Goal: Task Accomplishment & Management: Manage account settings

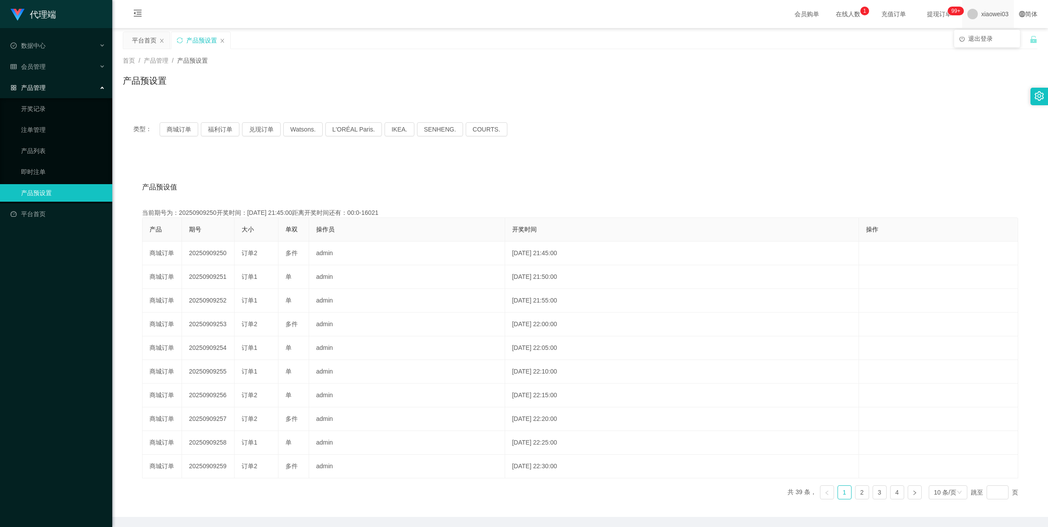
click at [984, 12] on span "xiaowei03" at bounding box center [994, 14] width 27 height 28
click at [980, 39] on span "退出登录" at bounding box center [980, 38] width 25 height 7
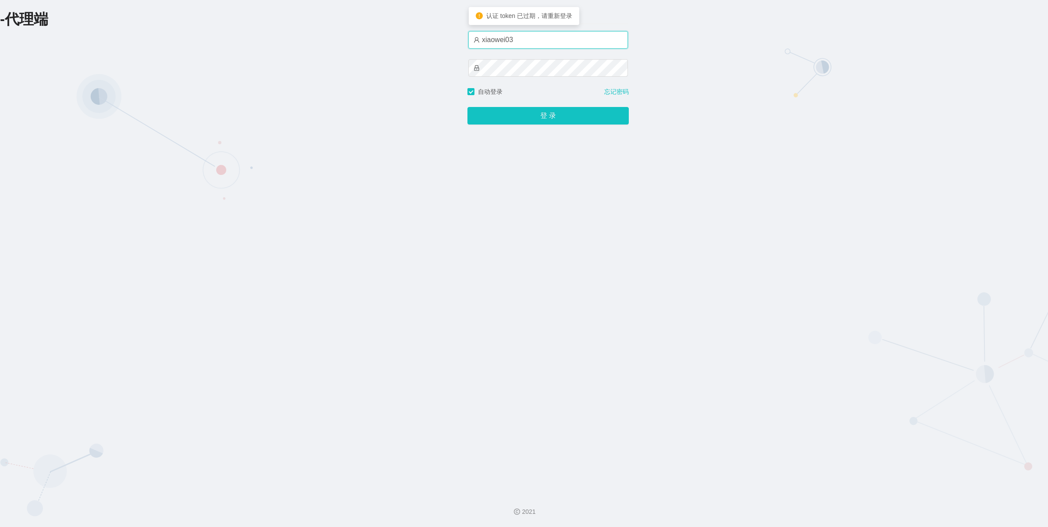
click at [539, 42] on input "xiaowei03" at bounding box center [548, 40] width 160 height 18
type input "xiaowei01"
click at [535, 123] on button "登 录" at bounding box center [547, 116] width 161 height 18
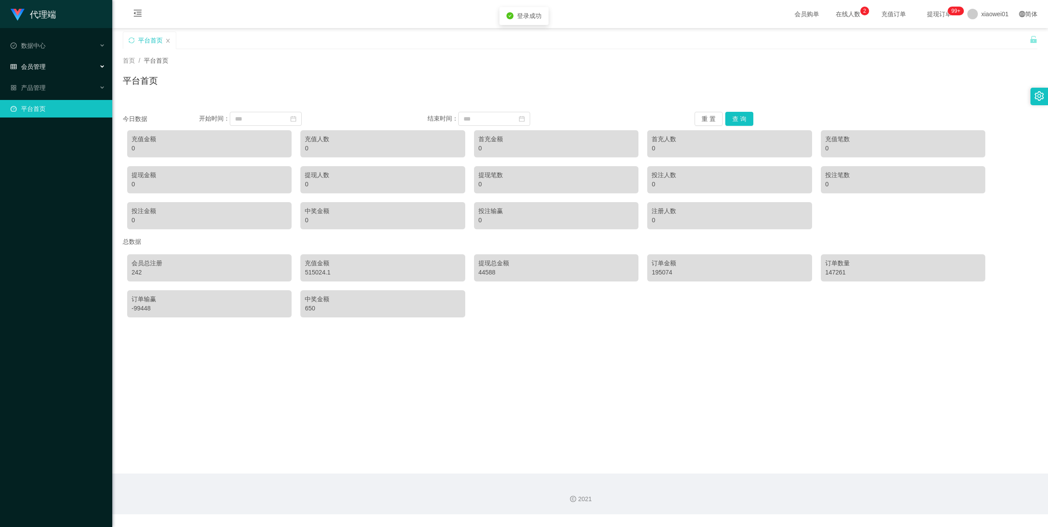
click at [41, 59] on div "会员管理" at bounding box center [56, 67] width 112 height 18
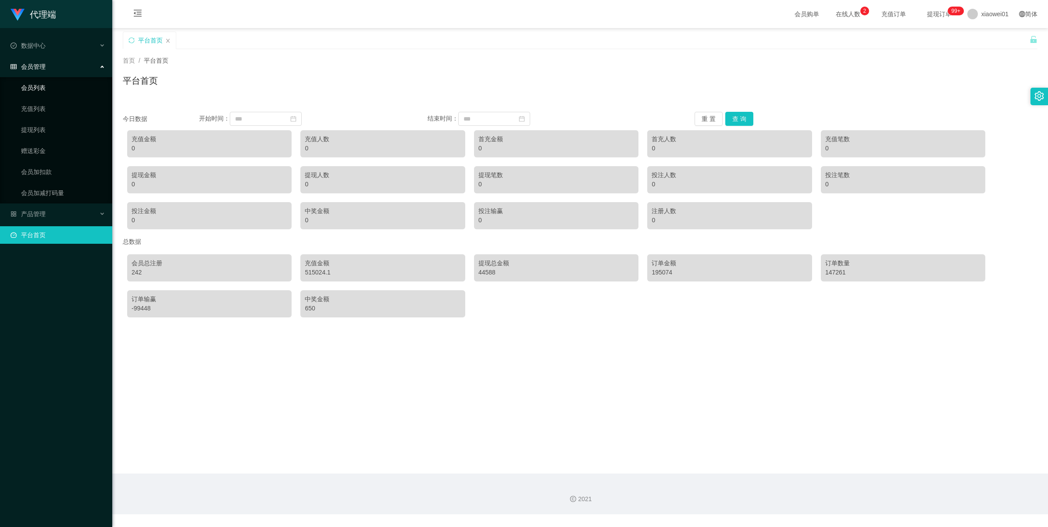
click at [54, 90] on link "会员列表" at bounding box center [63, 88] width 84 height 18
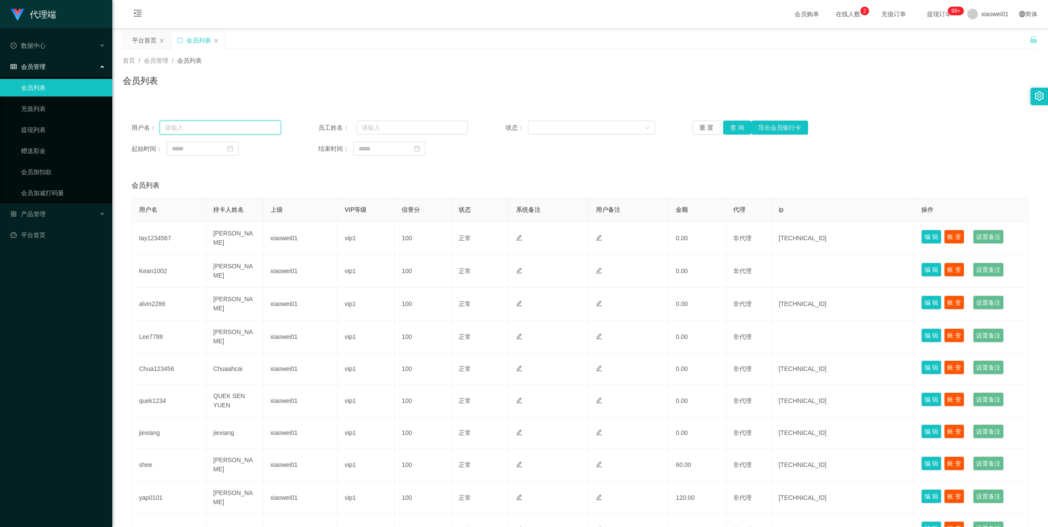
click at [229, 131] on input "text" at bounding box center [220, 128] width 121 height 14
paste input "Soaring Eagle"
type input "Soaring Eagle"
click at [735, 127] on button "查 询" at bounding box center [737, 128] width 28 height 14
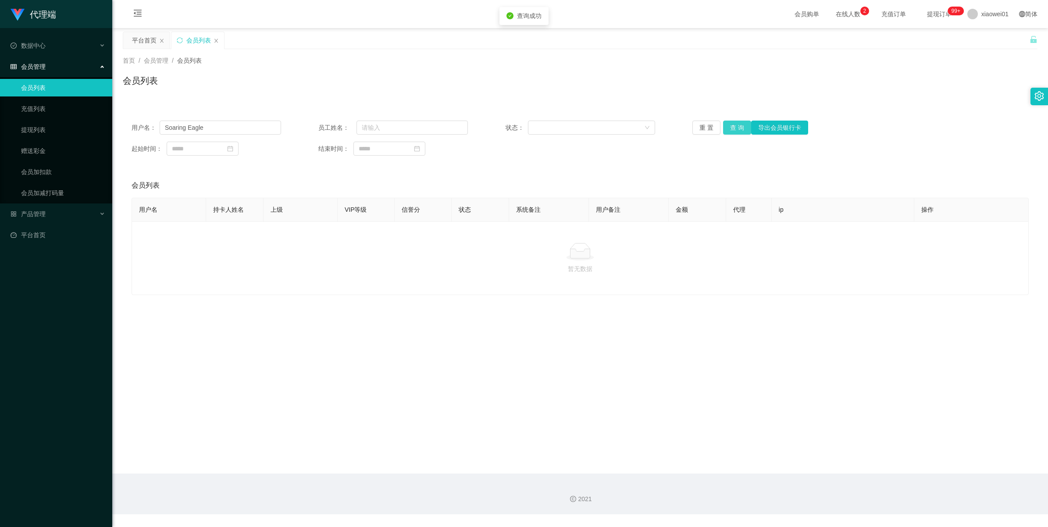
click at [735, 127] on button "查 询" at bounding box center [737, 128] width 28 height 14
click at [426, 130] on input "text" at bounding box center [411, 128] width 111 height 14
paste input "Soaring Eagle"
type input "Soaring Eagle"
drag, startPoint x: 271, startPoint y: 130, endPoint x: 102, endPoint y: 121, distance: 169.0
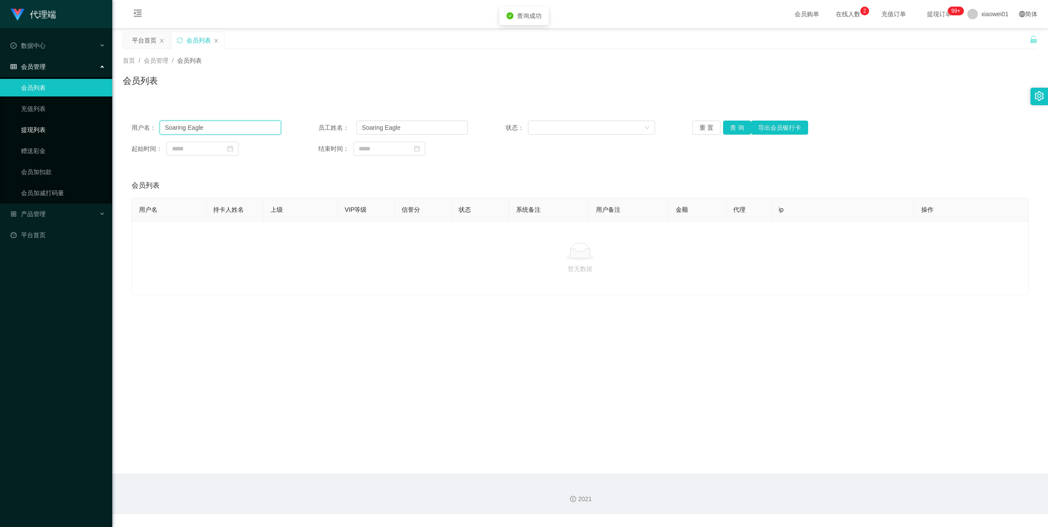
click at [90, 121] on section "代理端 数据中心 会员管理 会员列表 充值列表 提现列表 赠送彩金 会员加扣款 会员加减打码量 产品管理 平台首页 保存配置 重置配置 整体风格设置 主题色 …" at bounding box center [524, 257] width 1048 height 514
click at [728, 127] on button "查 询" at bounding box center [737, 128] width 28 height 14
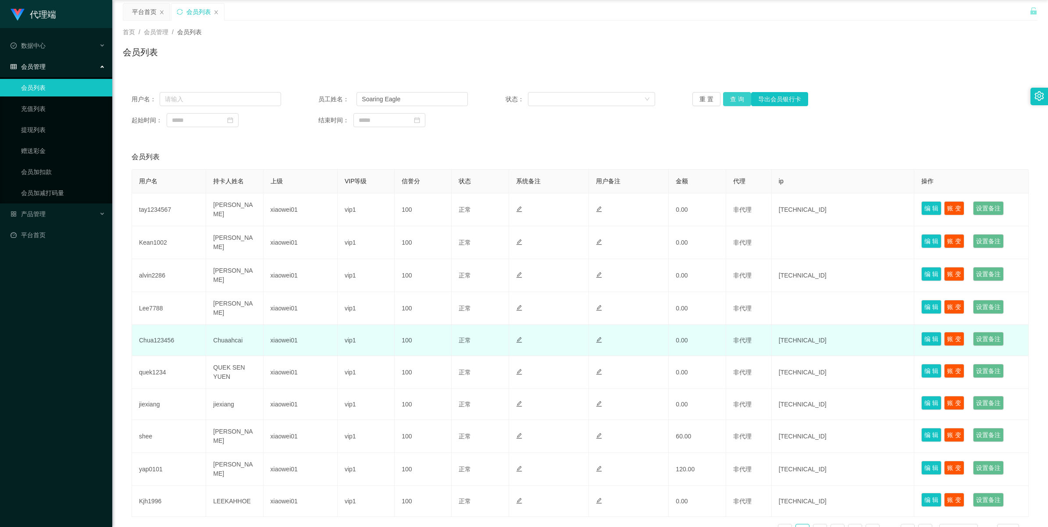
scroll to position [55, 0]
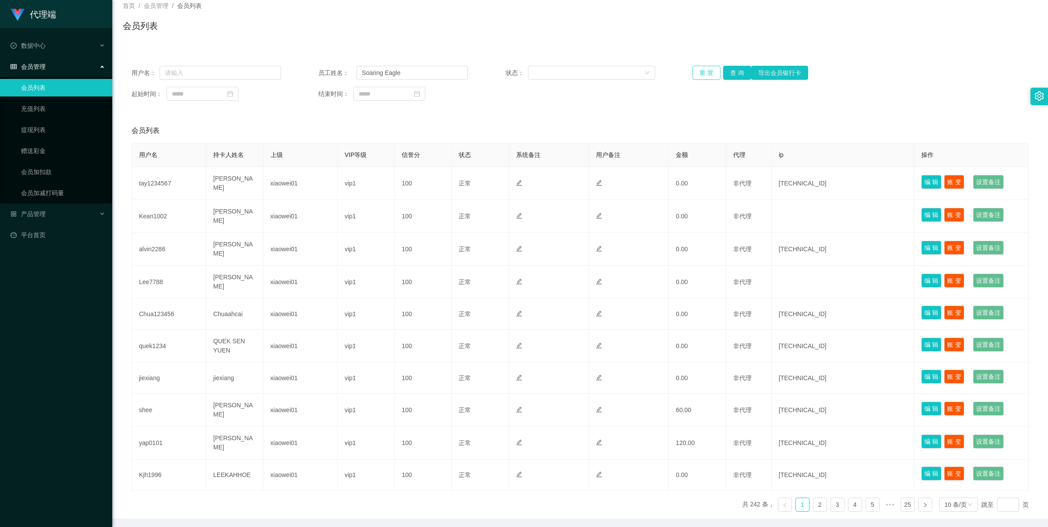
click at [701, 74] on button "重 置" at bounding box center [706, 73] width 28 height 14
drag, startPoint x: 435, startPoint y: 67, endPoint x: 189, endPoint y: 45, distance: 246.9
click at [189, 46] on div "用户名： 员工姓名： Soaring Eagle 状态： 重 置 查 询 导出会员银行卡 起始时间： 结束时间： 会员列表 用户名 持卡人姓名 上级 VIP等…" at bounding box center [580, 282] width 915 height 472
click at [39, 109] on link "充值列表" at bounding box center [63, 109] width 84 height 18
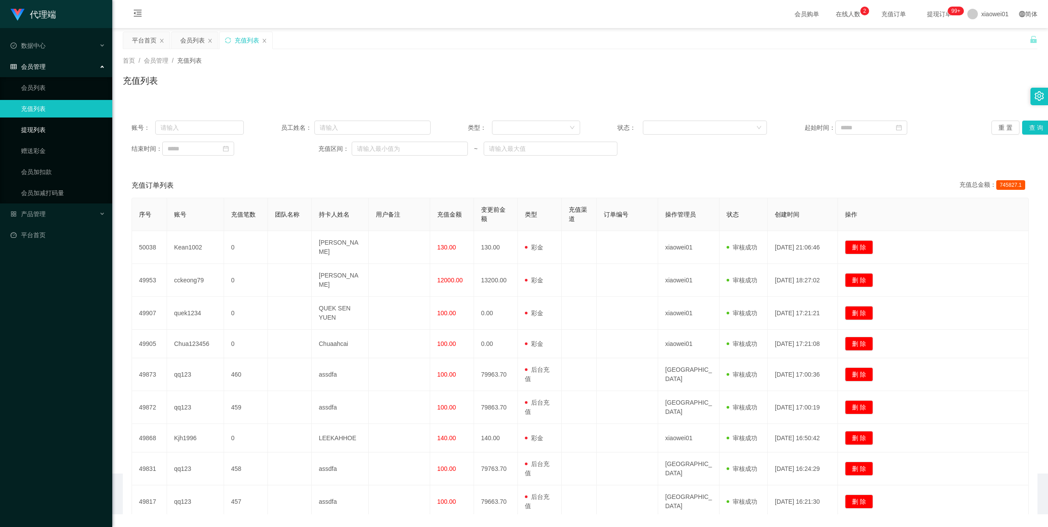
click at [33, 131] on link "提现列表" at bounding box center [63, 130] width 84 height 18
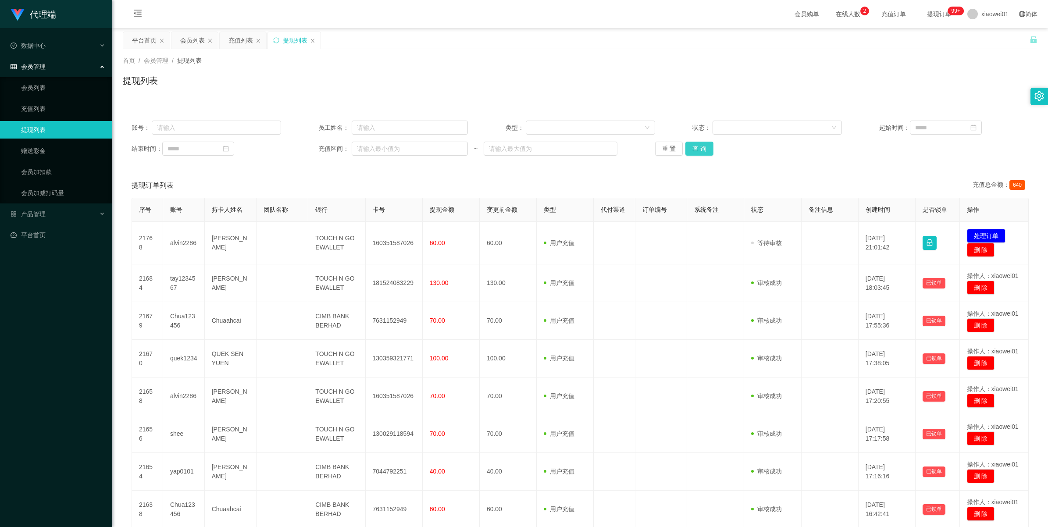
click at [693, 146] on button "查 询" at bounding box center [699, 149] width 28 height 14
click at [693, 146] on div "重 置 查 询" at bounding box center [729, 149] width 149 height 14
click at [693, 146] on button "查 询" at bounding box center [699, 149] width 28 height 14
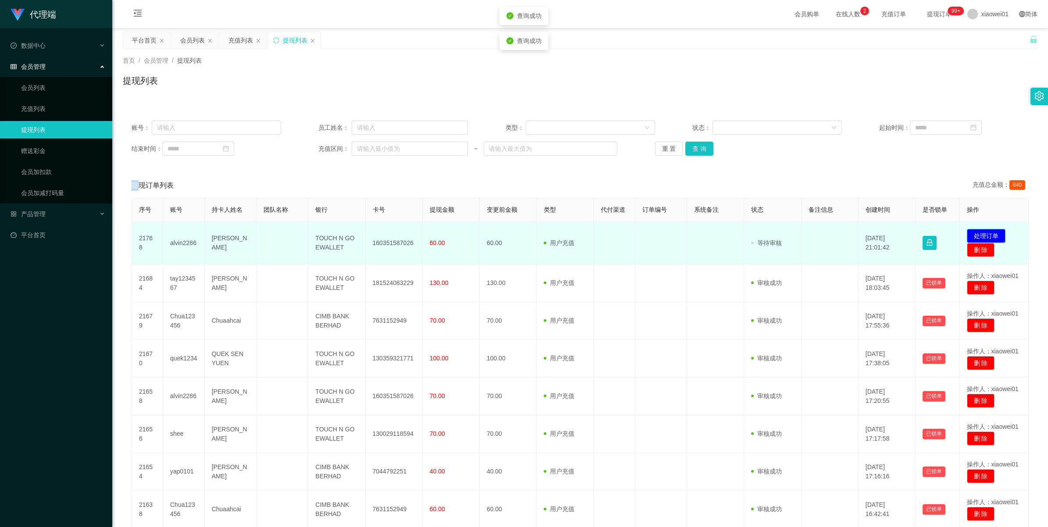
click at [989, 234] on button "处理订单" at bounding box center [986, 236] width 39 height 14
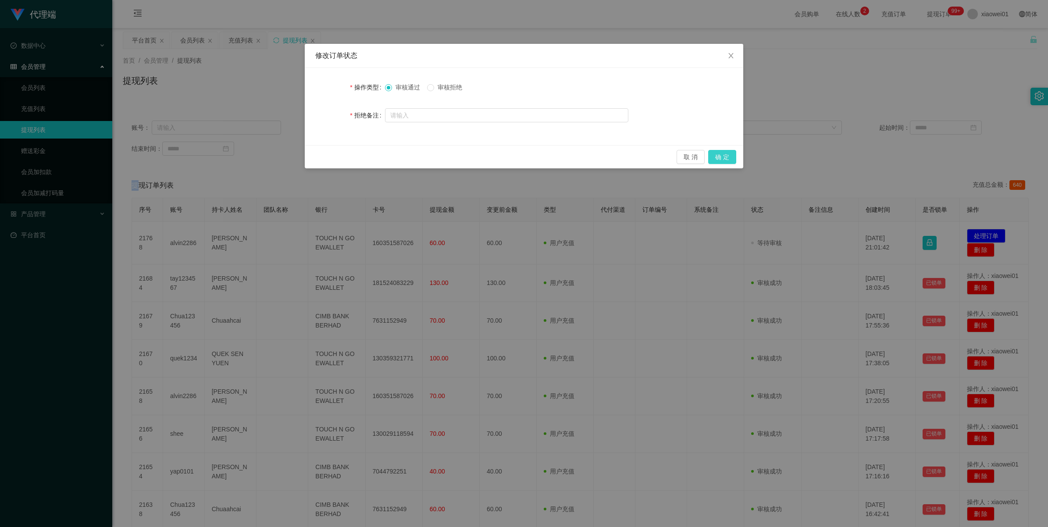
click at [714, 160] on button "确 定" at bounding box center [722, 157] width 28 height 14
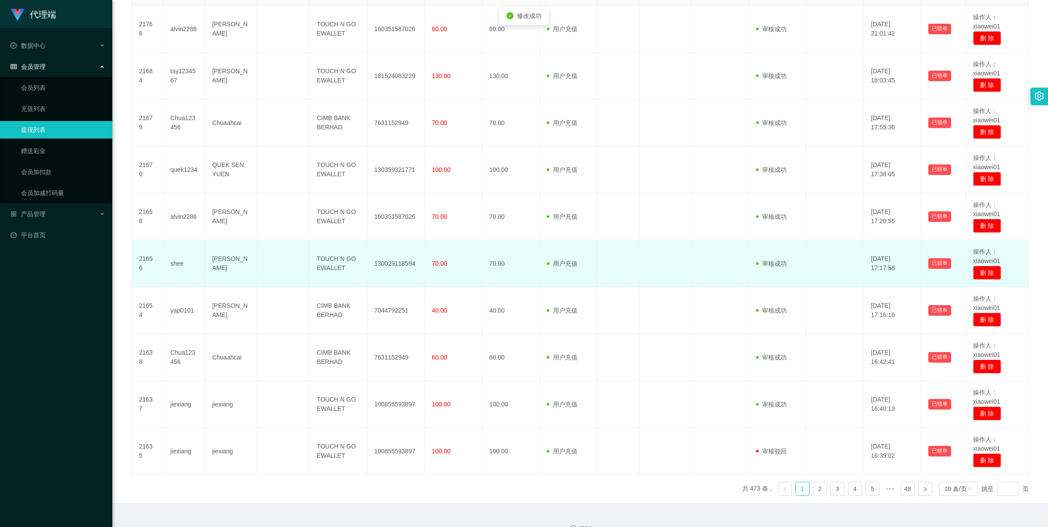
scroll to position [234, 0]
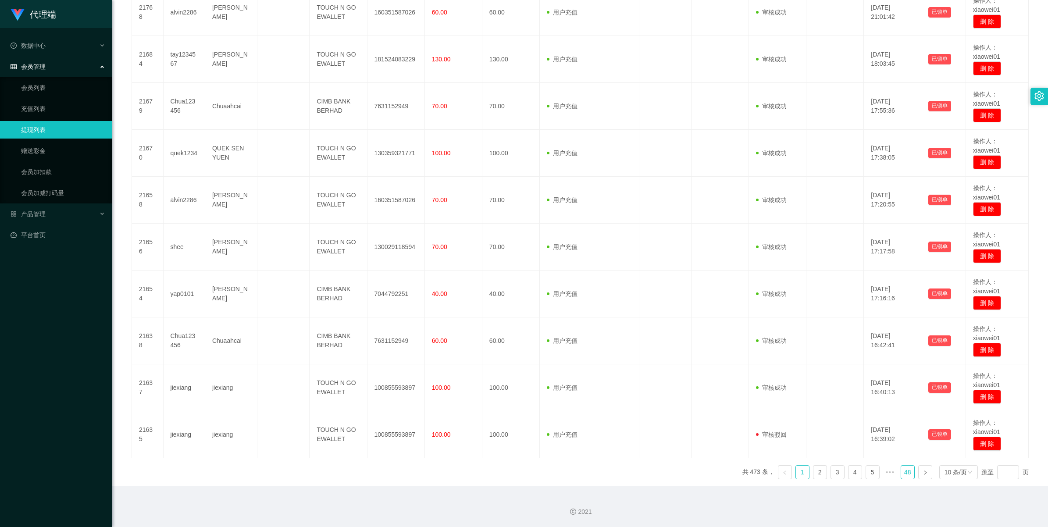
click at [901, 473] on link "48" at bounding box center [907, 472] width 13 height 13
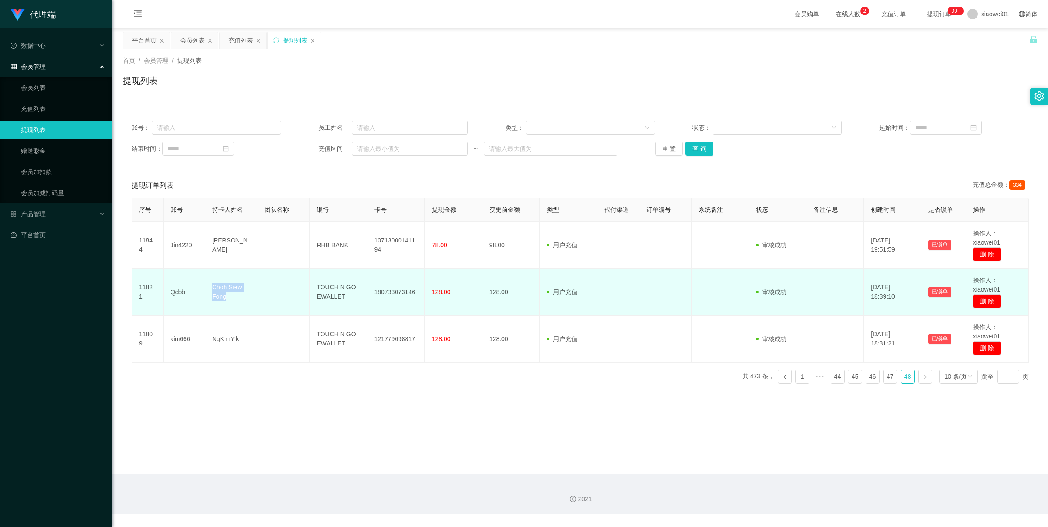
drag, startPoint x: 206, startPoint y: 289, endPoint x: 242, endPoint y: 299, distance: 37.2
click at [242, 299] on td "Choh Siew Fong" at bounding box center [231, 292] width 52 height 47
copy td "Choh Siew Fong"
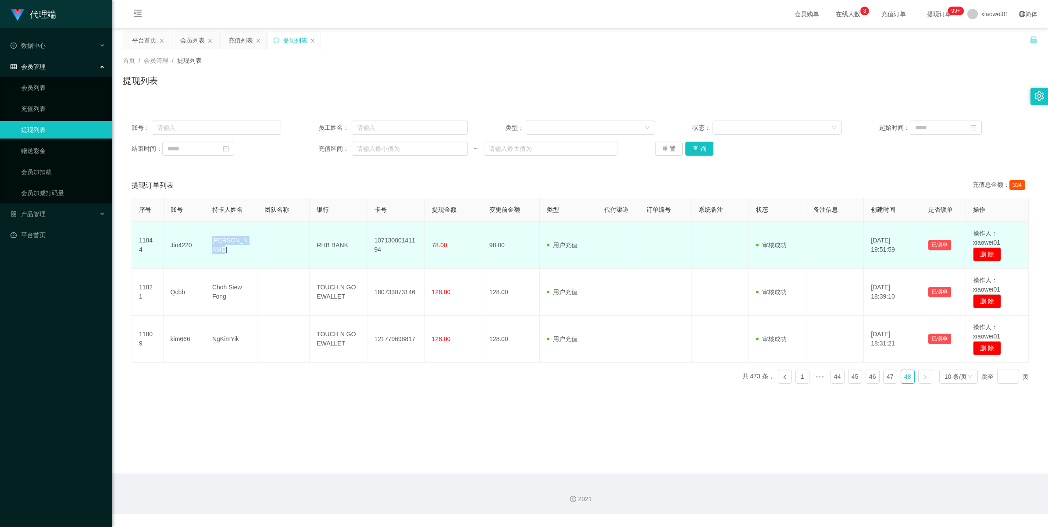
drag, startPoint x: 209, startPoint y: 242, endPoint x: 244, endPoint y: 253, distance: 36.6
click at [244, 253] on td "[PERSON_NAME]" at bounding box center [231, 245] width 52 height 47
copy td "[PERSON_NAME]"
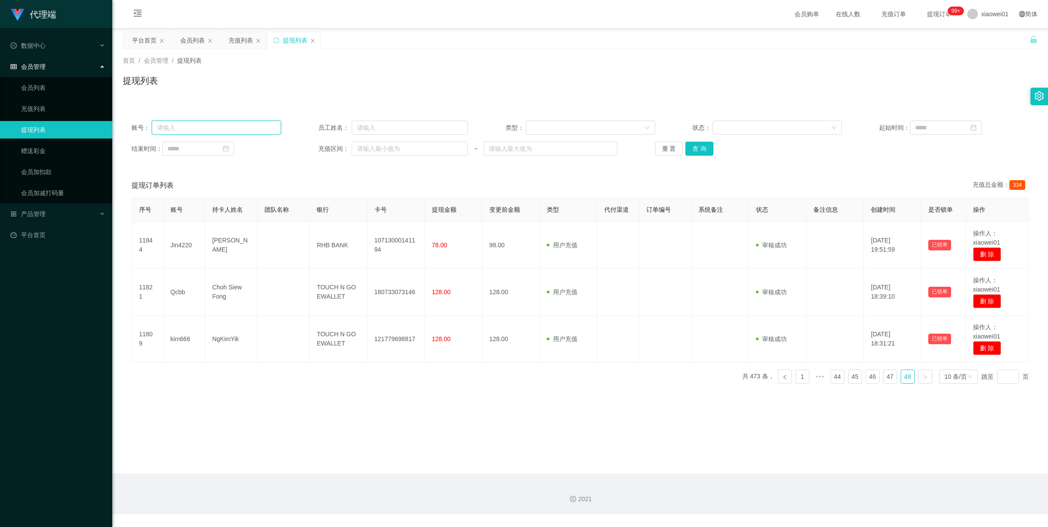
click at [221, 127] on input "text" at bounding box center [216, 128] width 129 height 14
paste input "[PERSON_NAME]"
type input "[PERSON_NAME]"
click at [693, 148] on button "查 询" at bounding box center [699, 149] width 28 height 14
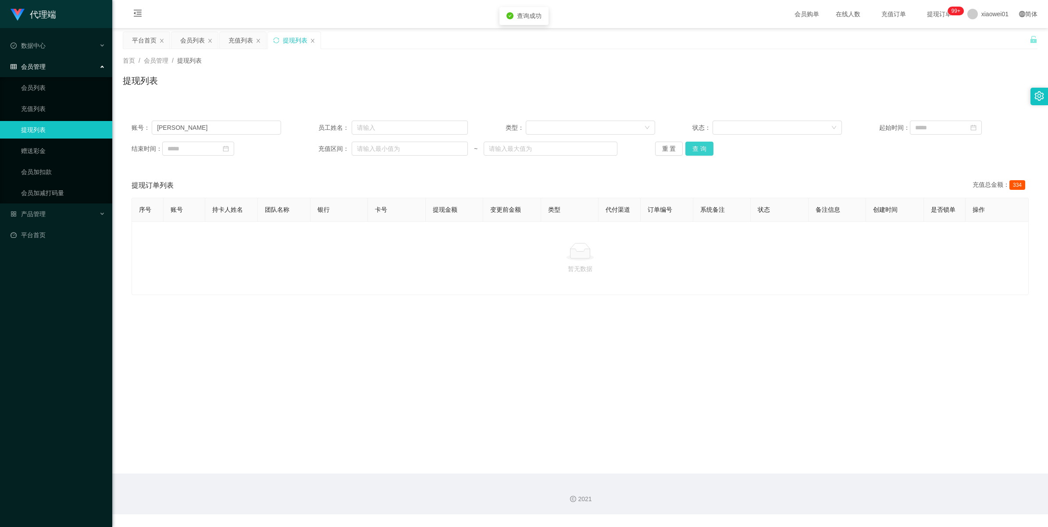
click at [693, 148] on button "查 询" at bounding box center [699, 149] width 28 height 14
click at [693, 148] on div "重 置 查 询" at bounding box center [729, 149] width 149 height 14
click at [693, 148] on button "查 询" at bounding box center [699, 149] width 28 height 14
drag, startPoint x: 130, startPoint y: 126, endPoint x: 125, endPoint y: 126, distance: 4.8
click at [125, 126] on div "账号： [PERSON_NAME] 员工姓名： 类型： 状态： 起始时间： 结束时间： 充值区间： ~ 重 置 查 询" at bounding box center [580, 138] width 915 height 53
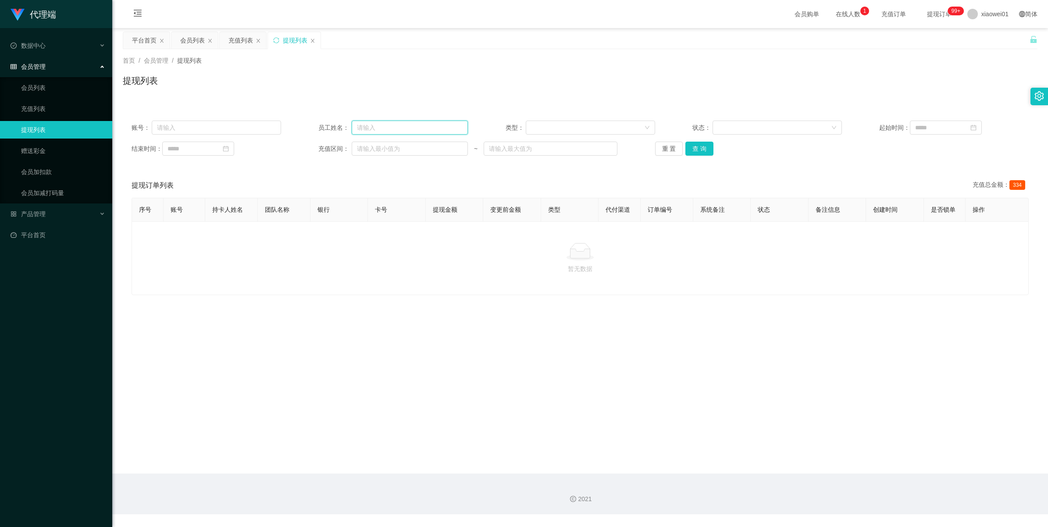
click at [365, 125] on input "text" at bounding box center [410, 128] width 116 height 14
paste input "[PERSON_NAME]"
type input "[PERSON_NAME]"
click at [706, 150] on button "查 询" at bounding box center [699, 149] width 28 height 14
drag, startPoint x: 96, startPoint y: 108, endPoint x: 156, endPoint y: 107, distance: 59.6
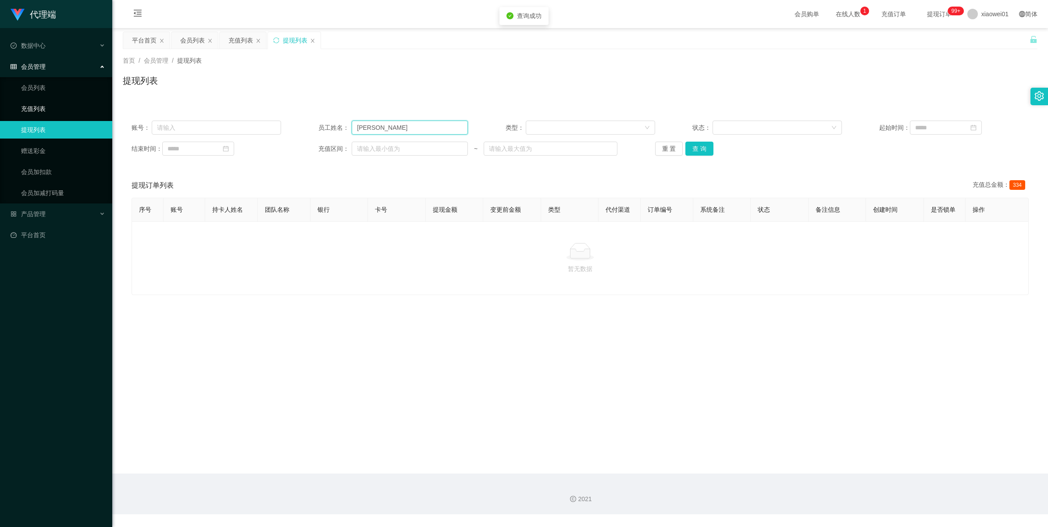
click at [71, 106] on section "代理端 数据中心 会员管理 会员列表 充值列表 提现列表 赠送彩金 会员加扣款 会员加减打码量 产品管理 平台首页 保存配置 重置配置 整体风格设置 主题色 …" at bounding box center [524, 257] width 1048 height 514
click at [31, 91] on link "会员列表" at bounding box center [63, 88] width 84 height 18
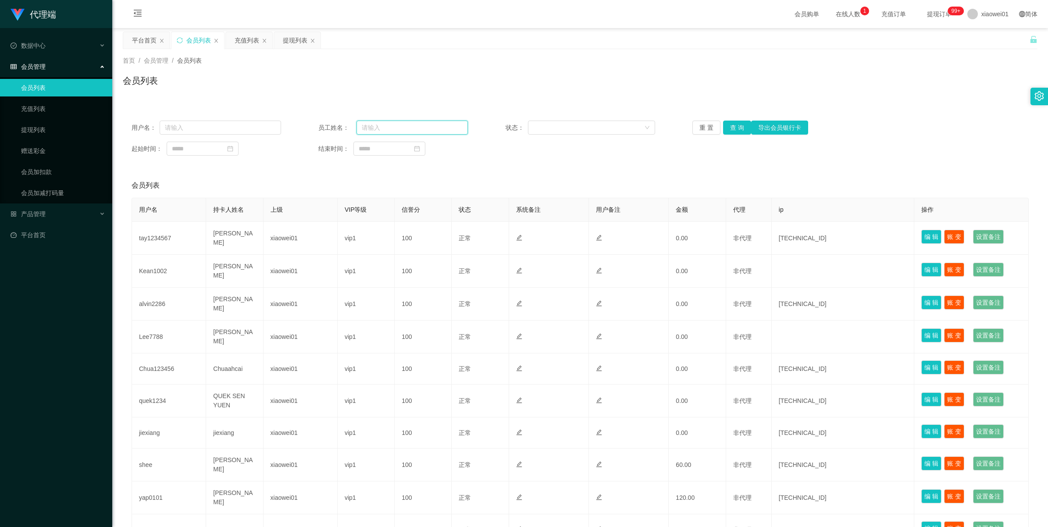
click at [363, 125] on input "text" at bounding box center [411, 128] width 111 height 14
paste input "[PERSON_NAME]"
click at [733, 128] on button "查 询" at bounding box center [737, 128] width 28 height 14
click at [733, 128] on div "重 置 查 询 导出会员银行卡" at bounding box center [766, 128] width 149 height 14
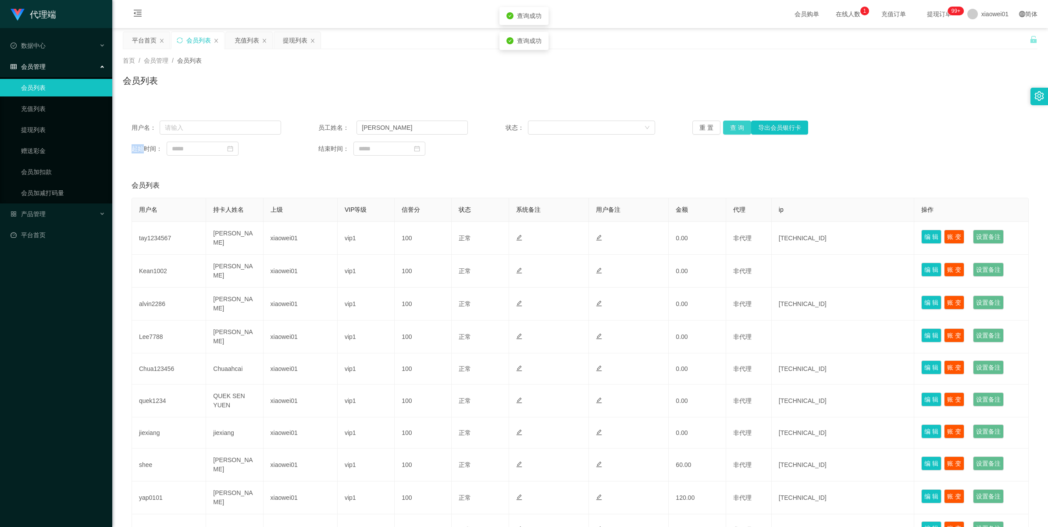
click at [733, 128] on button "查 询" at bounding box center [737, 128] width 28 height 14
click at [733, 128] on div "重 置 查 询 导出会员银行卡" at bounding box center [766, 128] width 149 height 14
click at [733, 128] on button "查 询" at bounding box center [737, 128] width 28 height 14
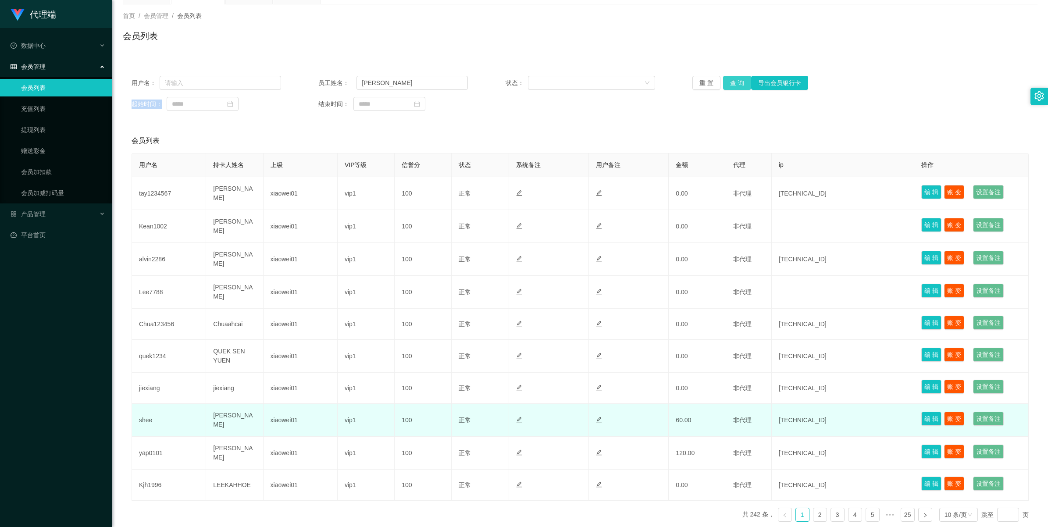
scroll to position [26, 0]
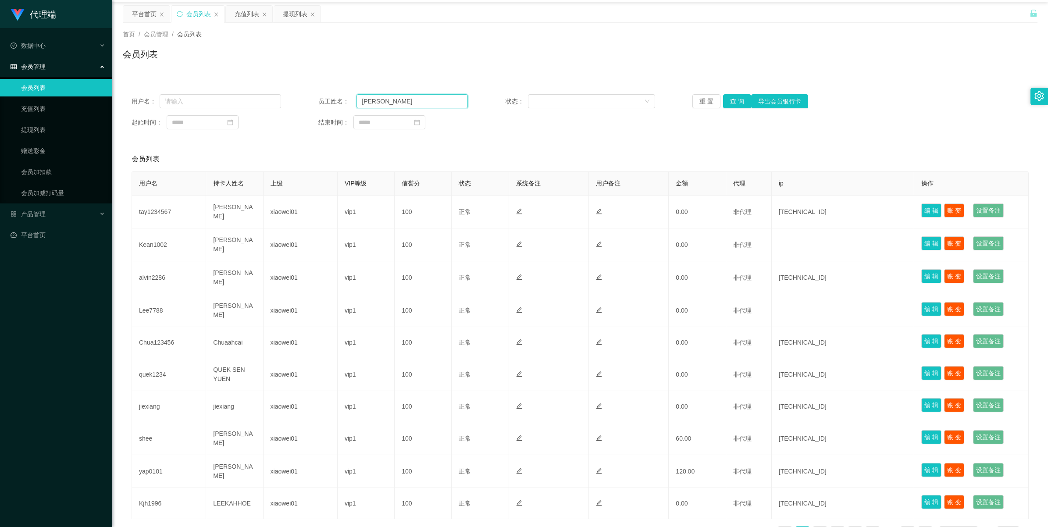
click at [380, 103] on input "[PERSON_NAME]" at bounding box center [411, 101] width 111 height 14
click at [379, 98] on input "[PERSON_NAME]" at bounding box center [411, 101] width 111 height 14
click at [380, 100] on input "[PERSON_NAME]" at bounding box center [411, 101] width 111 height 14
type input "[PERSON_NAME]"
click at [729, 97] on button "查 询" at bounding box center [737, 101] width 28 height 14
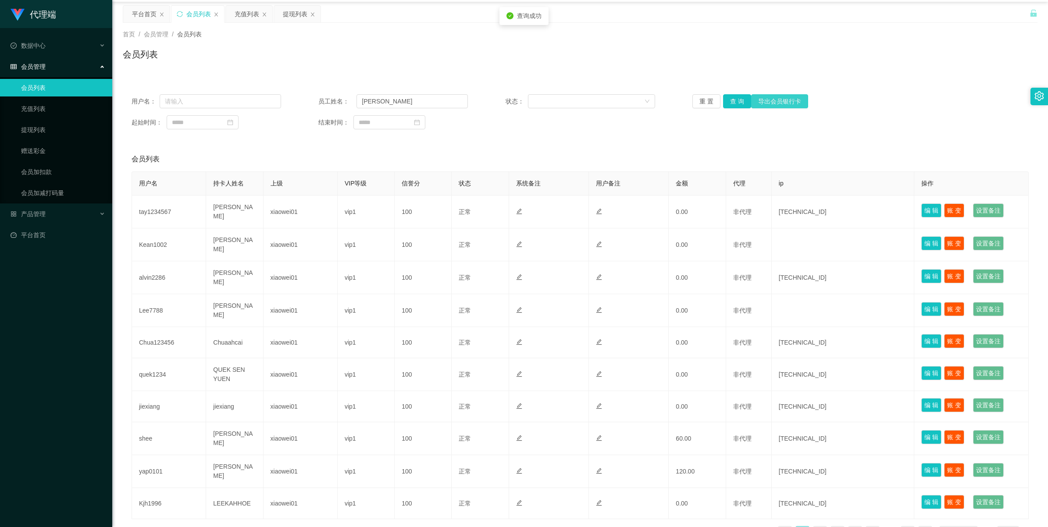
click at [774, 101] on button "导出会员银行卡" at bounding box center [779, 101] width 57 height 14
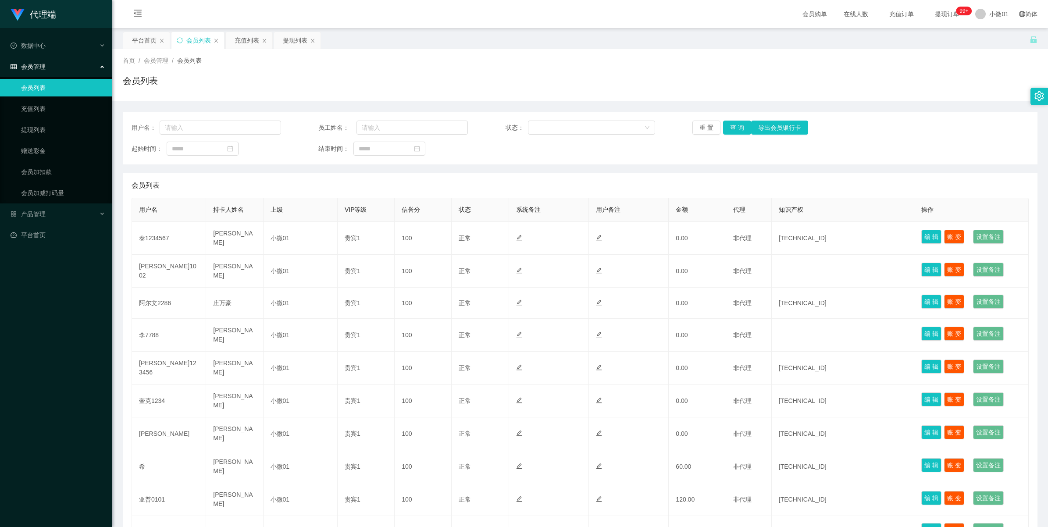
click at [31, 66] on font "会员管理" at bounding box center [33, 66] width 25 height 7
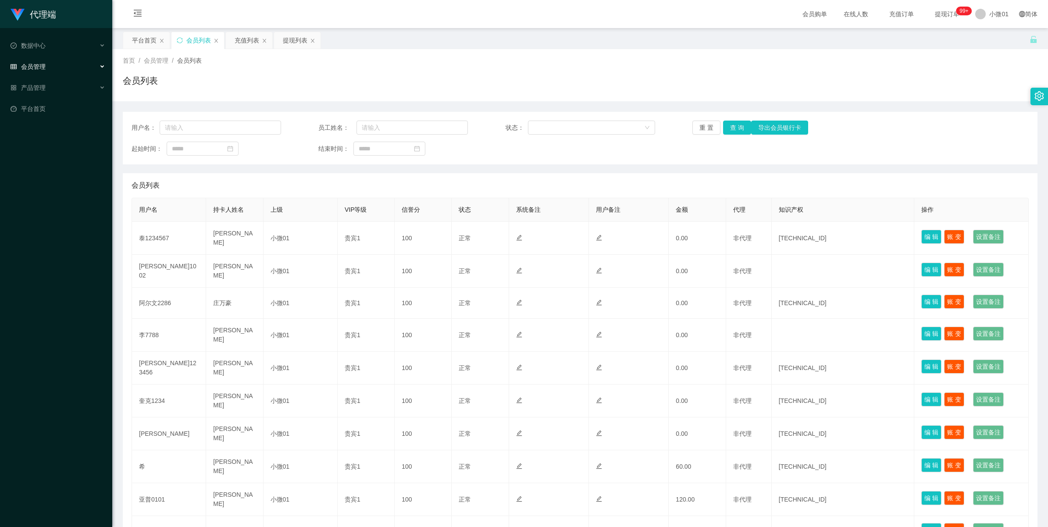
click at [31, 66] on font "会员管理" at bounding box center [33, 66] width 25 height 7
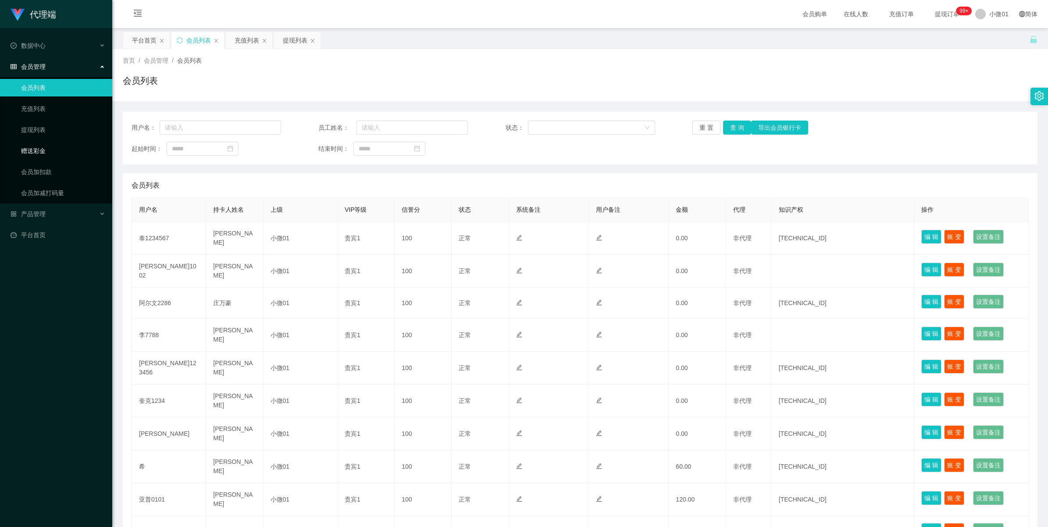
click at [33, 149] on link "赠送彩金" at bounding box center [63, 151] width 84 height 18
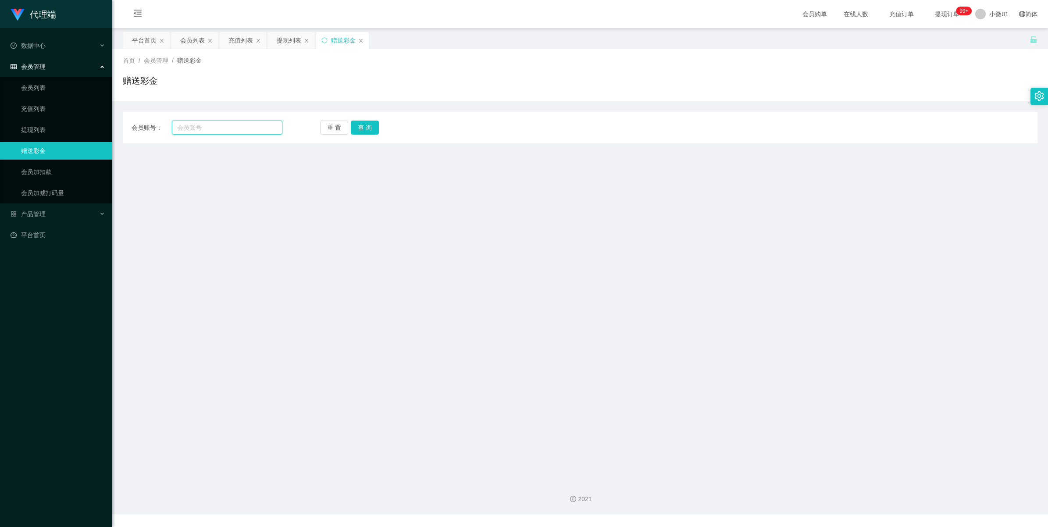
click at [194, 130] on input "text" at bounding box center [227, 128] width 110 height 14
click at [38, 85] on link "会员列表" at bounding box center [63, 88] width 84 height 18
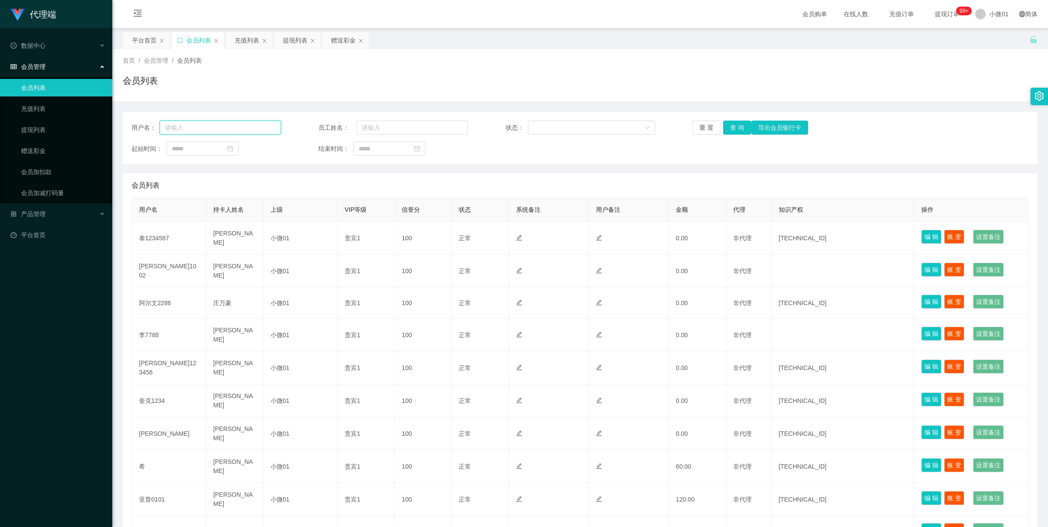
click at [189, 124] on input "text" at bounding box center [220, 128] width 121 height 14
paste input "[PERSON_NAME]"
type input "[PERSON_NAME]"
click at [728, 126] on button "查 询" at bounding box center [737, 128] width 28 height 14
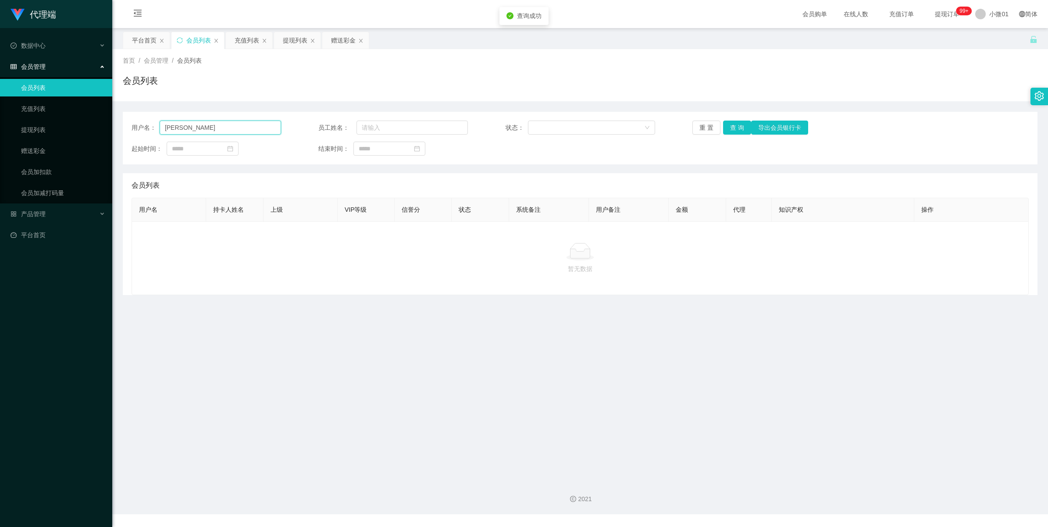
drag, startPoint x: 157, startPoint y: 121, endPoint x: 71, endPoint y: 119, distance: 85.5
click at [71, 119] on section "代理端 数据中心 会员管理 会员列表 充值列表 提现列表 赠送彩金 会员加扣款 会员加减打码量 产品管理 平台首页 保存配置 重置配置 整体风格设置 主题色 …" at bounding box center [524, 257] width 1048 height 514
click at [379, 123] on input "text" at bounding box center [411, 128] width 111 height 14
paste input "[PERSON_NAME]"
type input "[PERSON_NAME]"
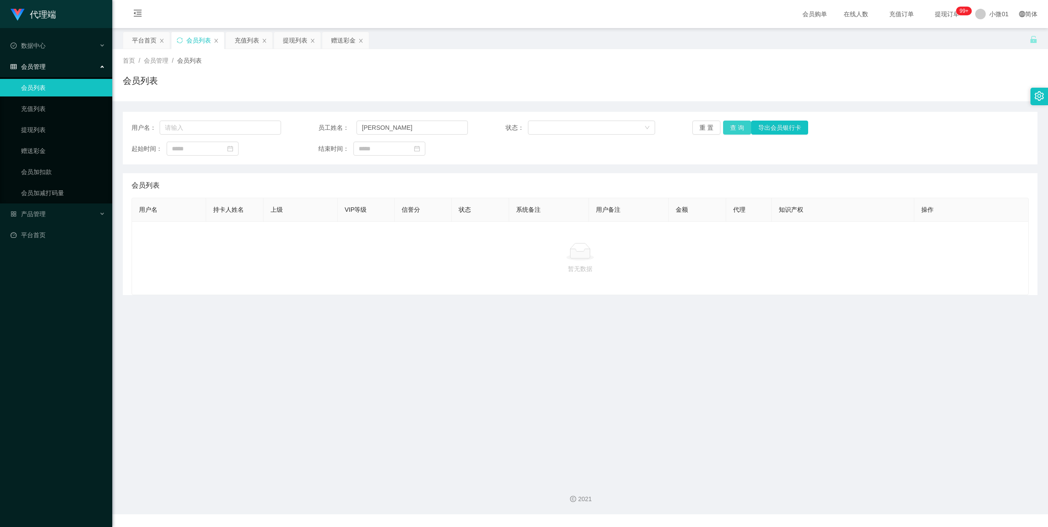
click at [731, 127] on button "查 询" at bounding box center [737, 128] width 28 height 14
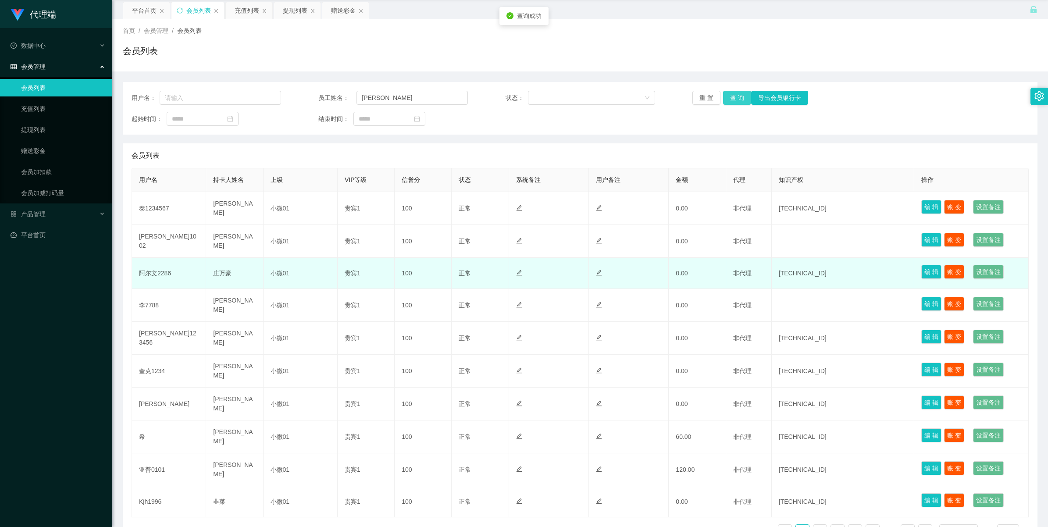
scroll to position [78, 0]
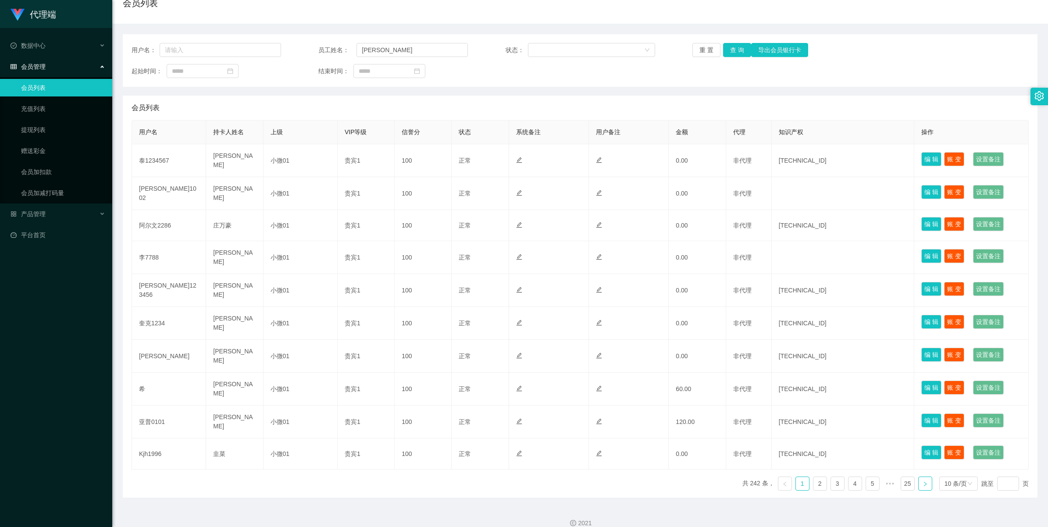
click at [924, 481] on icon "图标： 右" at bounding box center [925, 483] width 3 height 4
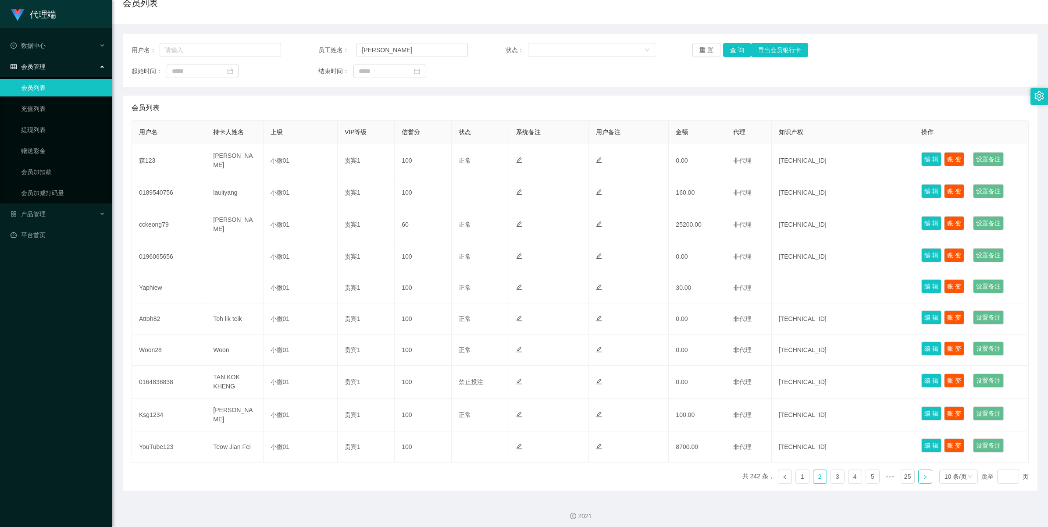
scroll to position [76, 0]
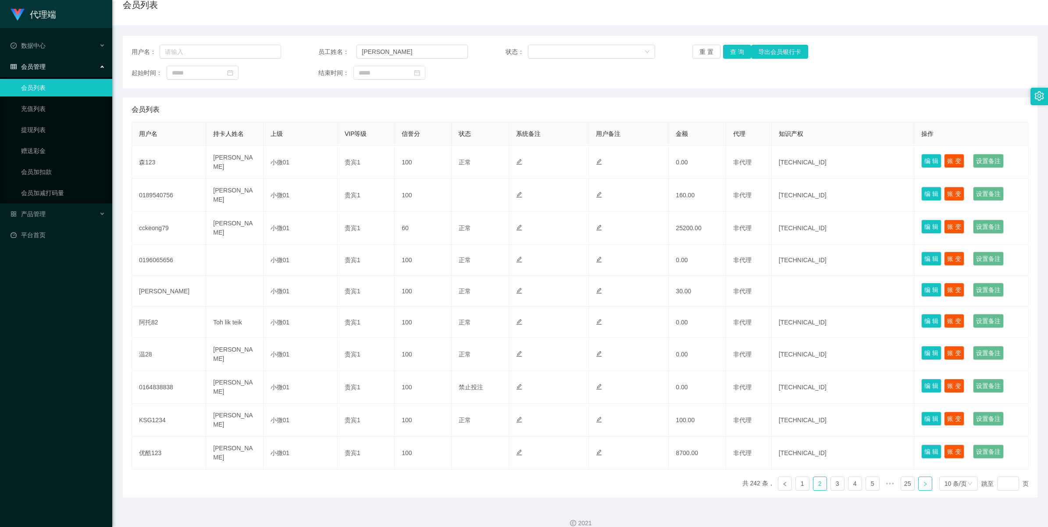
click at [924, 481] on icon "图标： 右" at bounding box center [925, 483] width 3 height 4
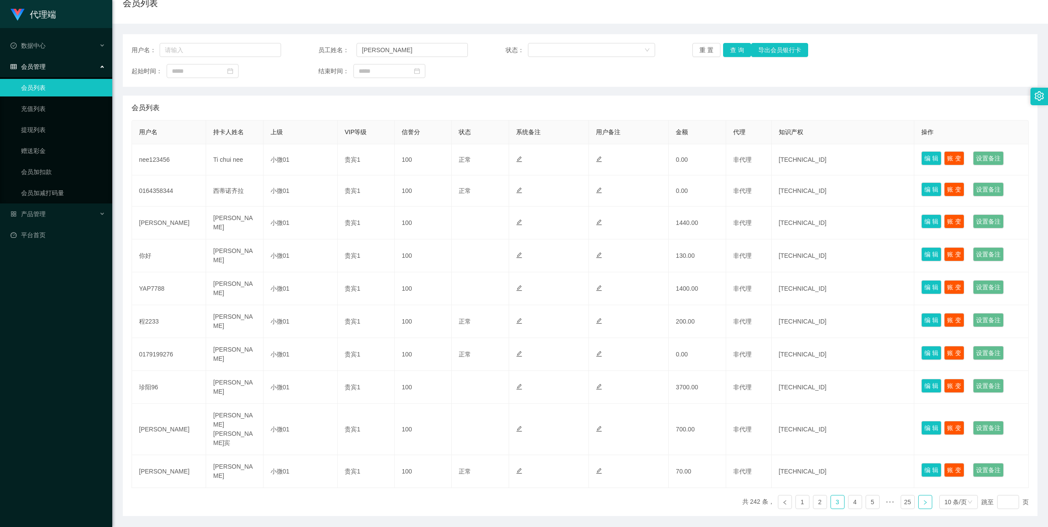
click at [924, 500] on icon "图标： 右" at bounding box center [925, 502] width 3 height 4
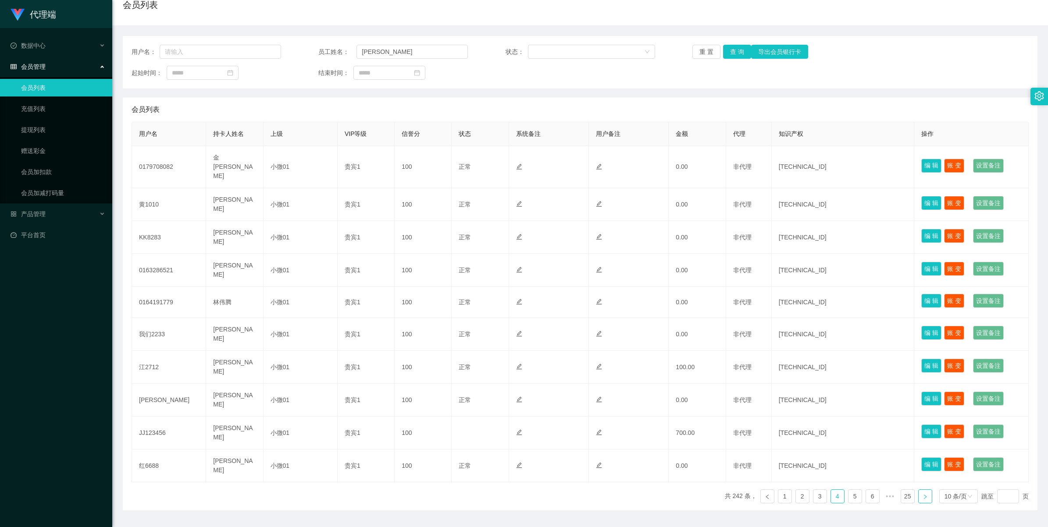
click at [924, 494] on icon "图标： 右" at bounding box center [925, 496] width 3 height 4
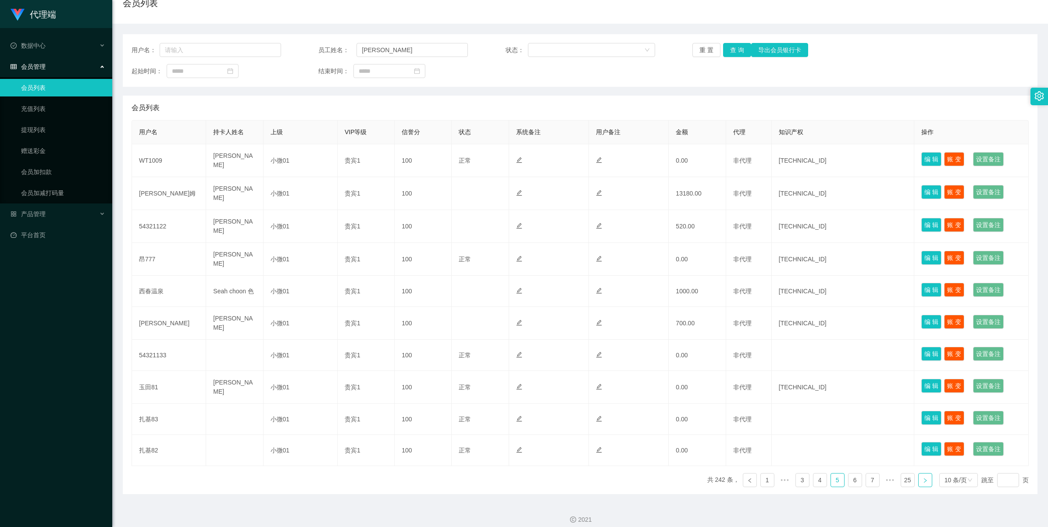
scroll to position [76, 0]
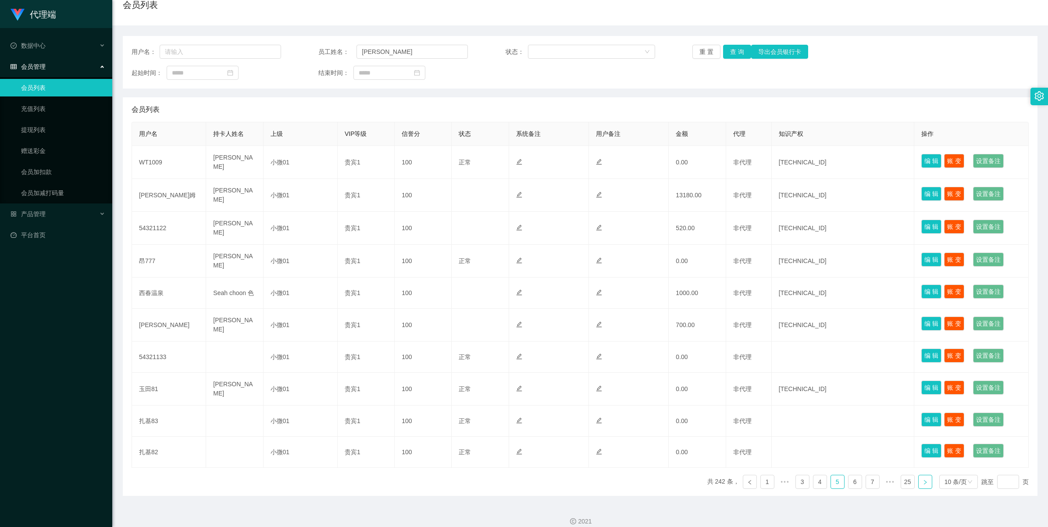
click at [924, 480] on icon "图标： 右" at bounding box center [925, 482] width 3 height 4
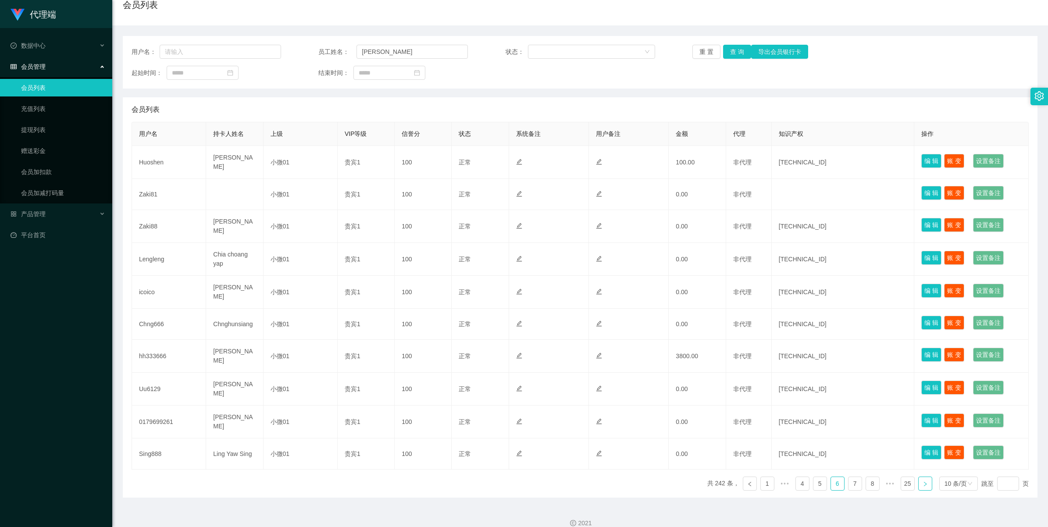
scroll to position [78, 0]
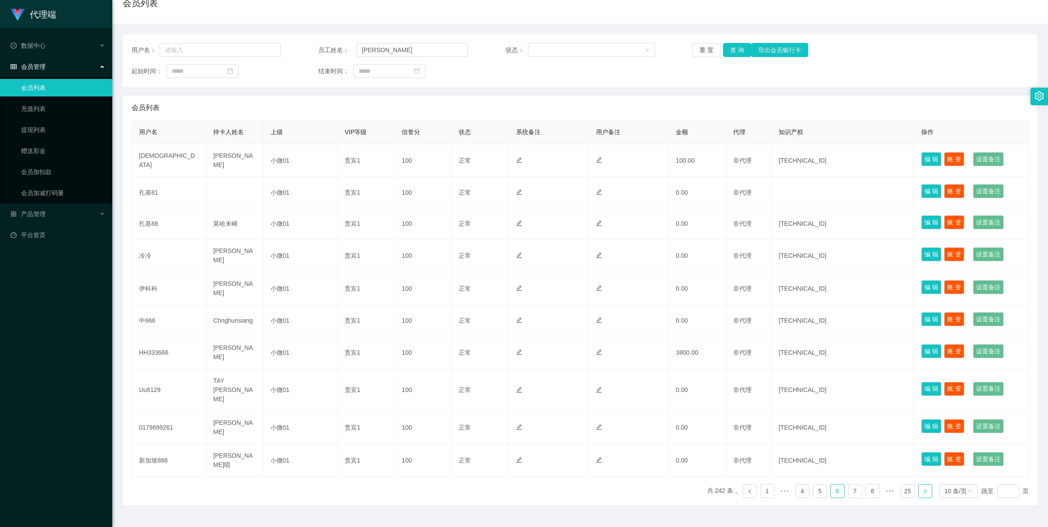
click at [924, 489] on icon "图标： 右" at bounding box center [925, 491] width 3 height 4
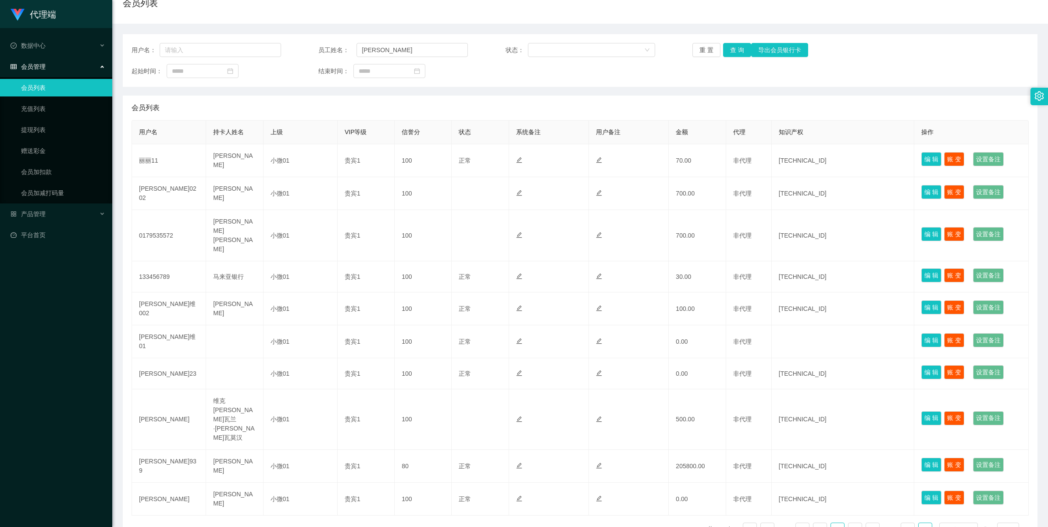
click at [924, 527] on icon "图标： 右" at bounding box center [925, 529] width 3 height 4
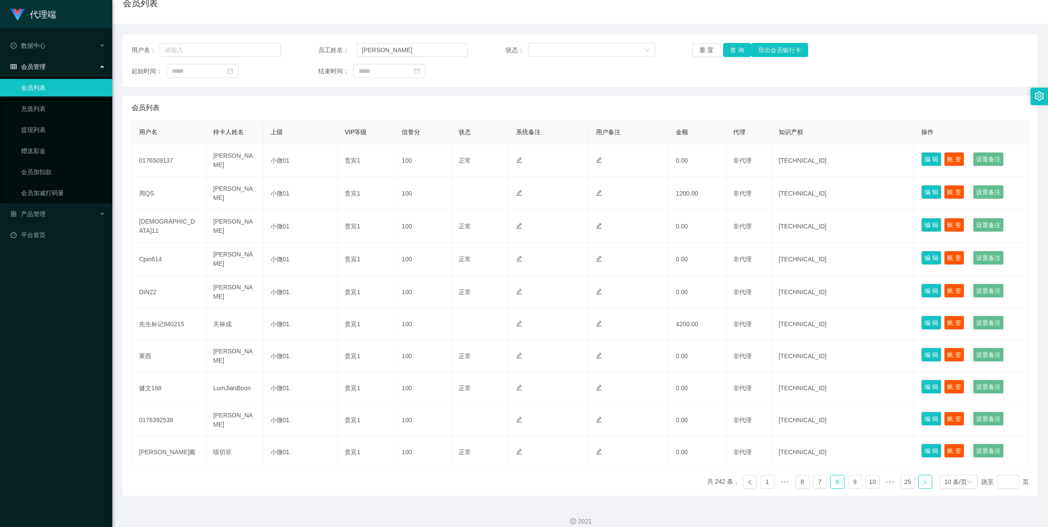
click at [924, 480] on icon "图标： 右" at bounding box center [925, 482] width 3 height 4
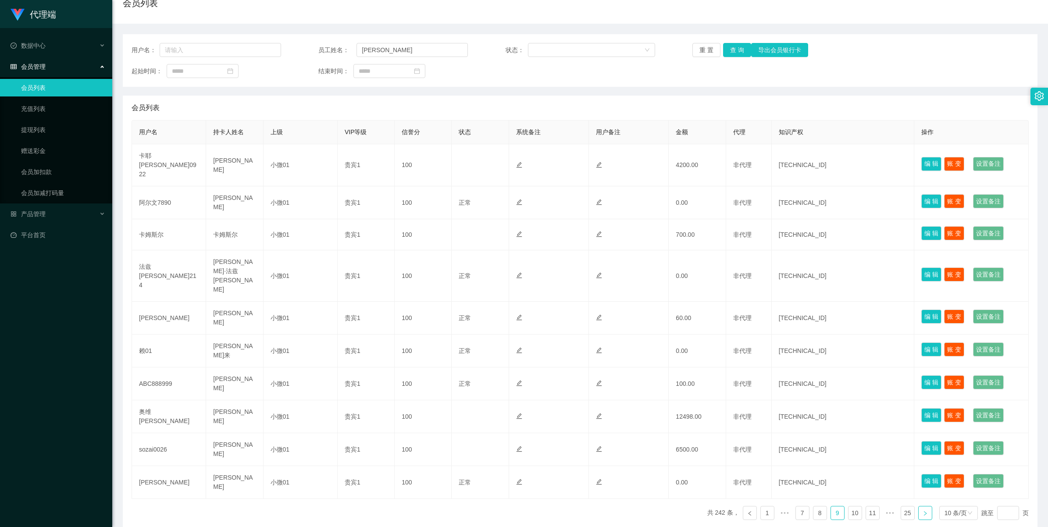
click at [924, 511] on icon "图标： 右" at bounding box center [925, 513] width 3 height 4
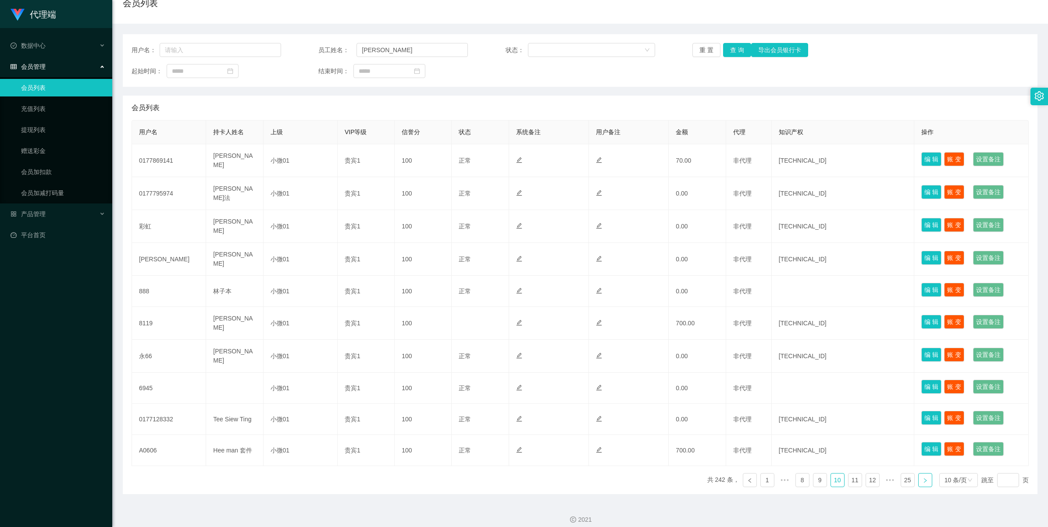
click at [918, 470] on div "用户名 持卡人姓名 上级 VIP等级 信誉分 状态 系统备注 用户备注 金额 代理 知识产权 操作 0177869141 穆罕默德·纳齐林·本·莫哈末·塔哈 …" at bounding box center [580, 307] width 897 height 374
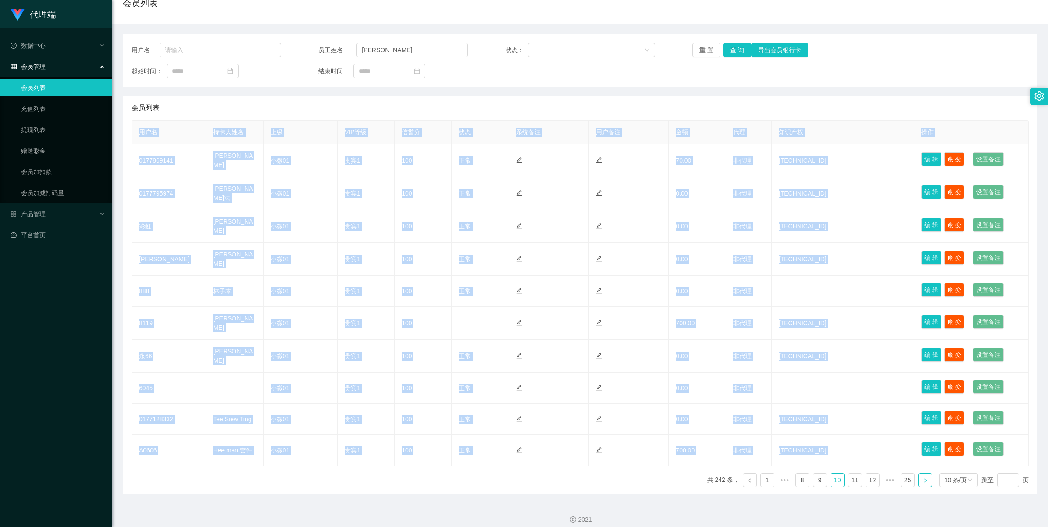
click at [918, 470] on div "用户名 持卡人姓名 上级 VIP等级 信誉分 状态 系统备注 用户备注 金额 代理 知识产权 操作 0177869141 穆罕默德·纳齐林·本·莫哈末·塔哈 …" at bounding box center [580, 307] width 897 height 374
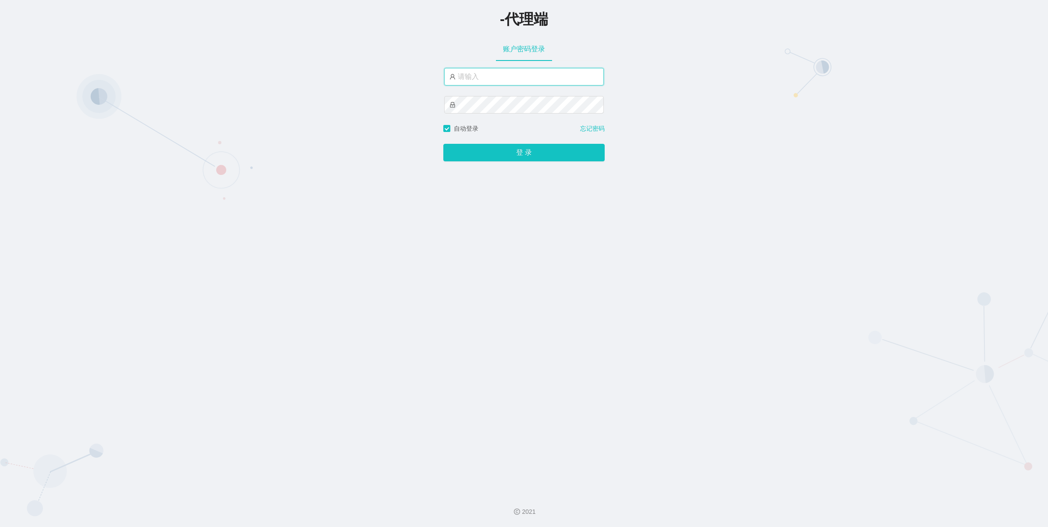
type input "xiaowei01"
click at [506, 150] on button "登 录" at bounding box center [523, 153] width 161 height 18
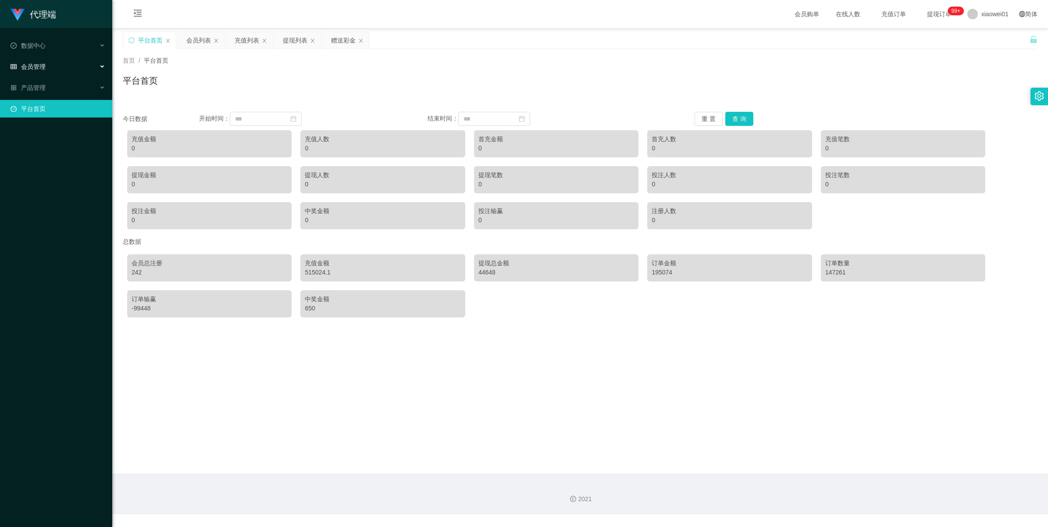
click at [39, 66] on span "会员管理" at bounding box center [28, 66] width 35 height 7
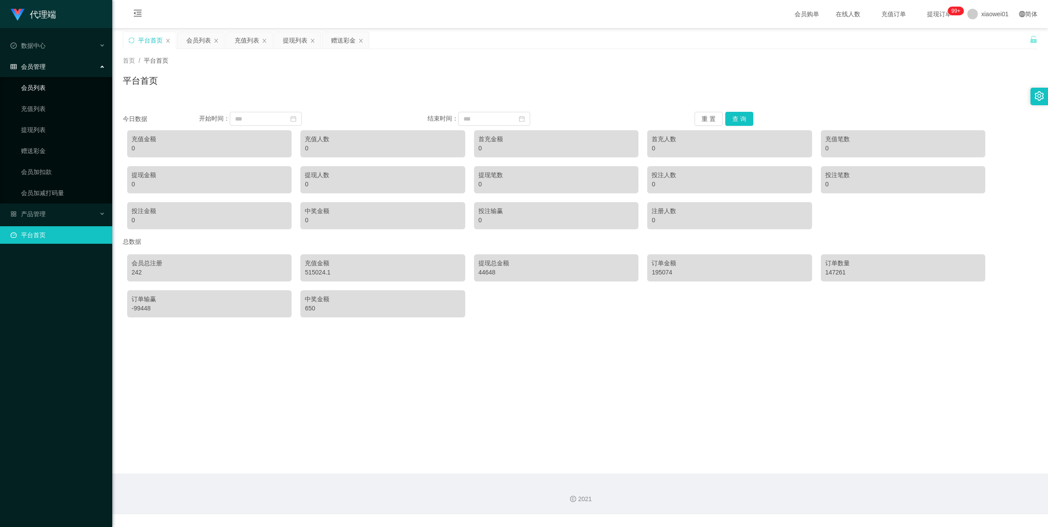
click at [36, 89] on link "会员列表" at bounding box center [63, 88] width 84 height 18
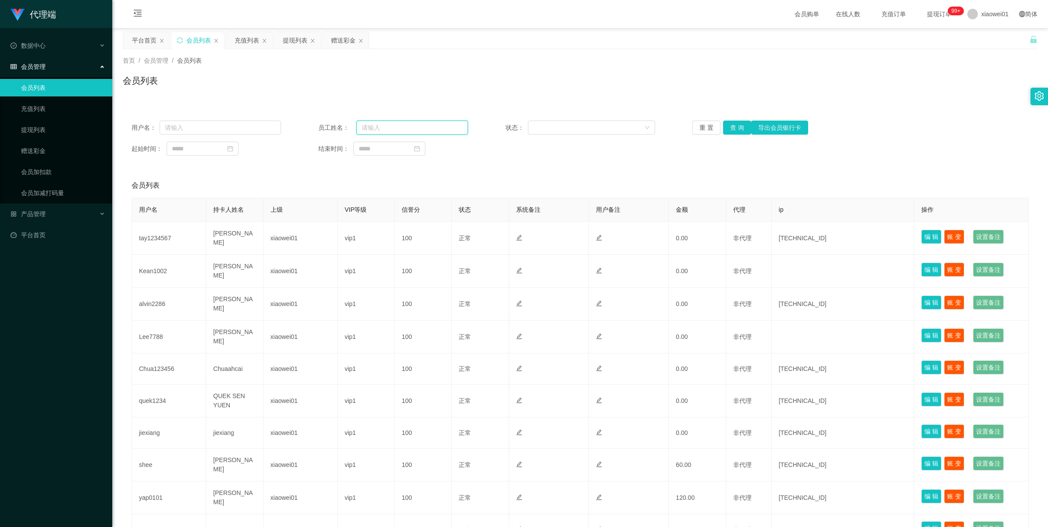
click at [387, 128] on input "text" at bounding box center [411, 128] width 111 height 14
paste input "[PERSON_NAME]"
type input "[PERSON_NAME]"
click at [737, 130] on button "查 询" at bounding box center [737, 128] width 28 height 14
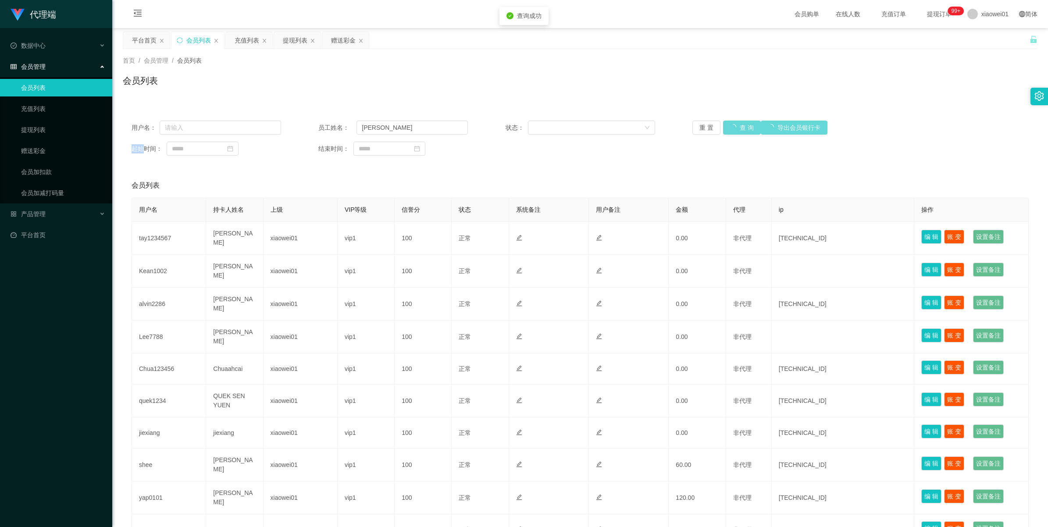
click at [737, 130] on div "重 置 查 询 导出会员银行卡" at bounding box center [766, 128] width 149 height 14
click at [737, 130] on button "查 询" at bounding box center [737, 128] width 28 height 14
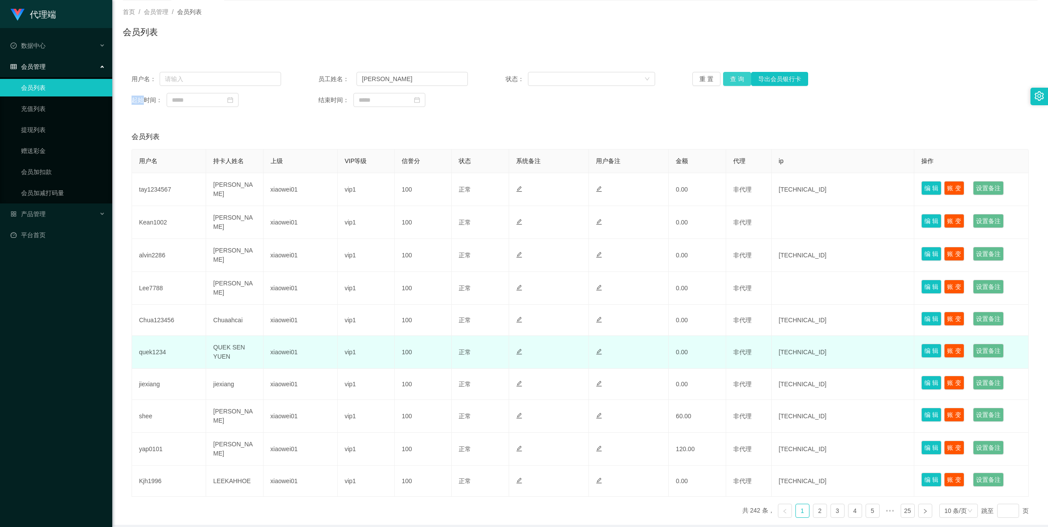
scroll to position [81, 0]
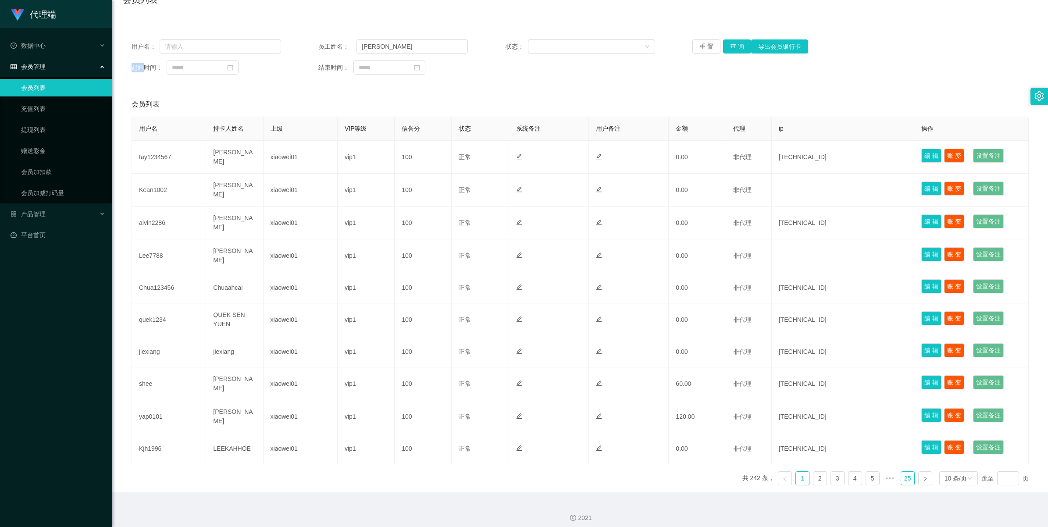
click at [901, 477] on link "25" at bounding box center [907, 478] width 13 height 13
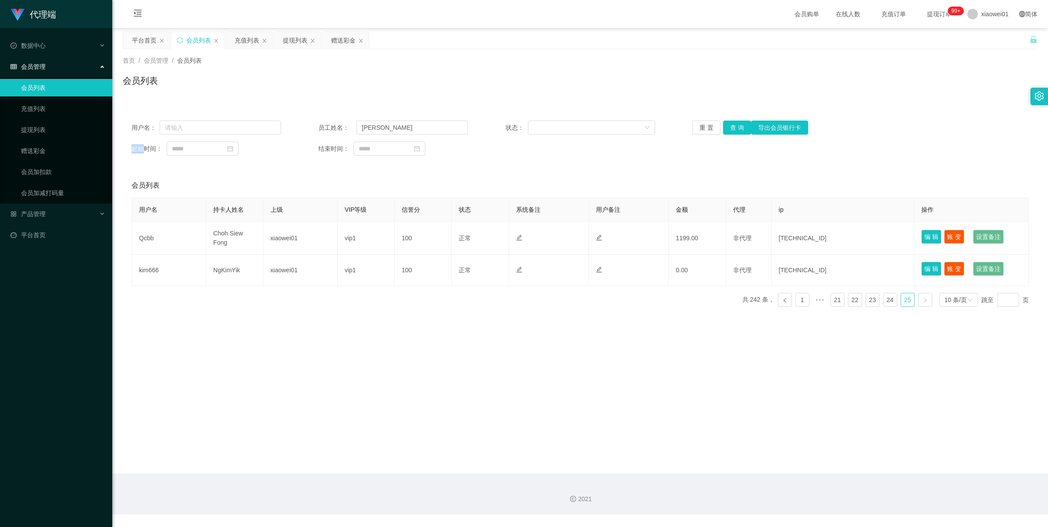
scroll to position [0, 0]
click at [33, 130] on link "提现列表" at bounding box center [63, 130] width 84 height 18
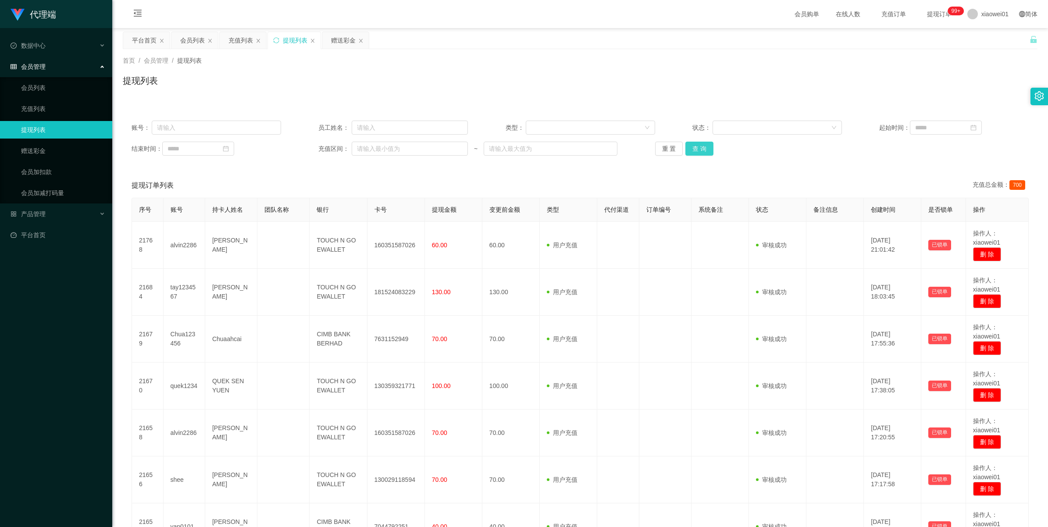
click at [703, 151] on button "查 询" at bounding box center [699, 149] width 28 height 14
click at [703, 151] on div "重 置 查 询" at bounding box center [729, 149] width 149 height 14
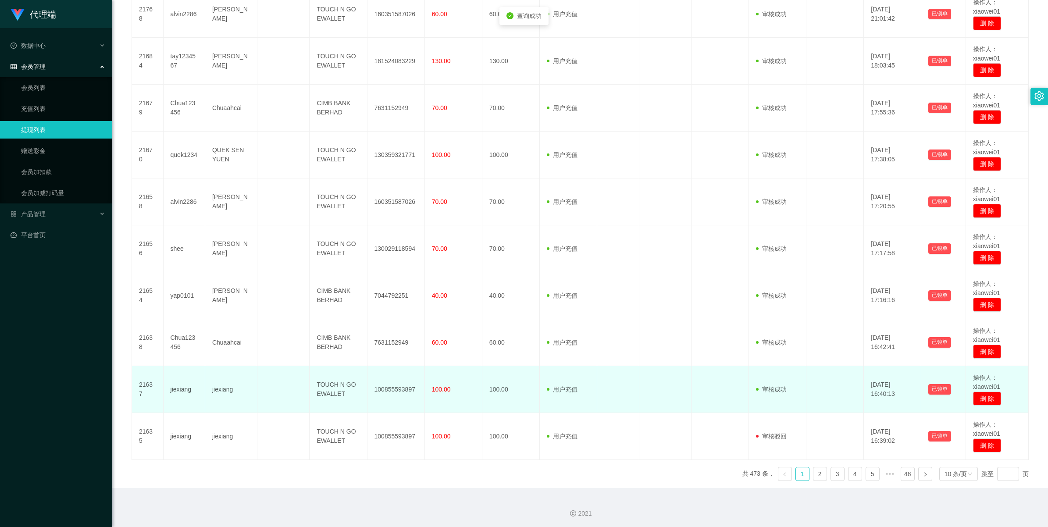
scroll to position [234, 0]
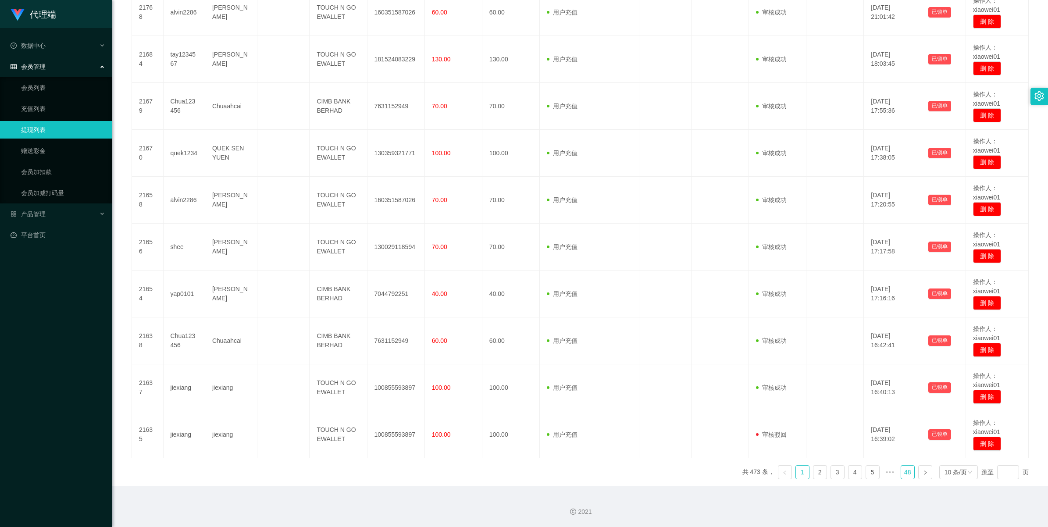
click at [901, 474] on link "48" at bounding box center [907, 472] width 13 height 13
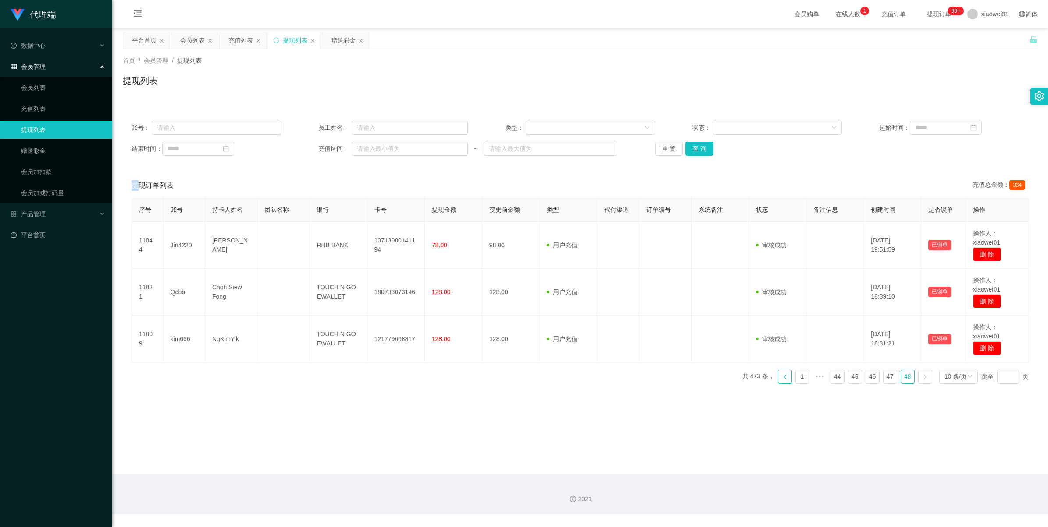
click at [779, 381] on link at bounding box center [785, 377] width 14 height 14
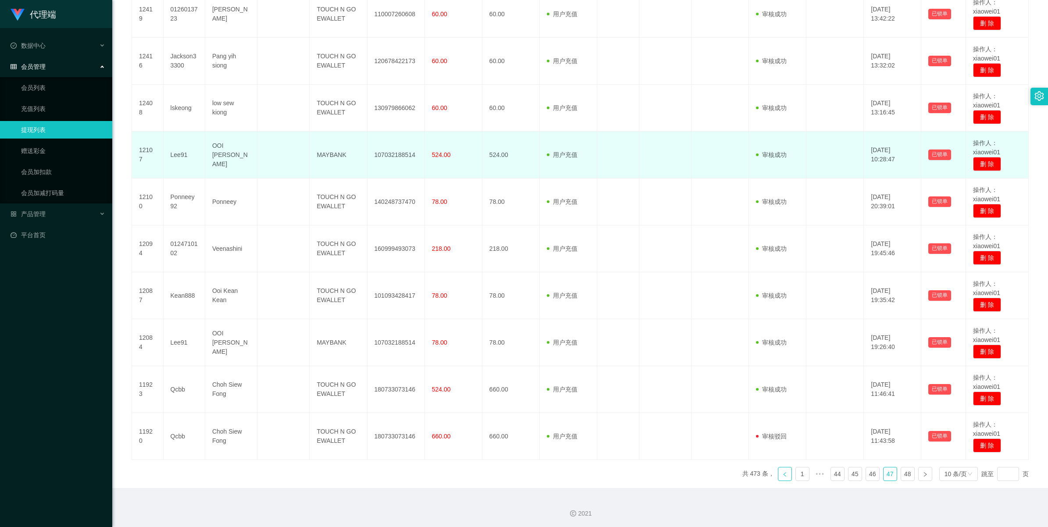
scroll to position [234, 0]
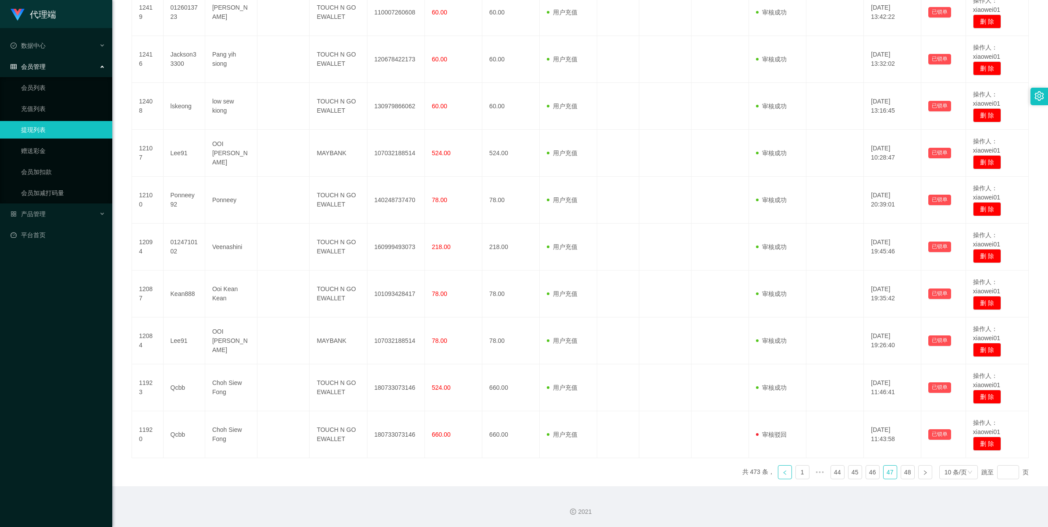
click at [783, 474] on link at bounding box center [785, 472] width 14 height 14
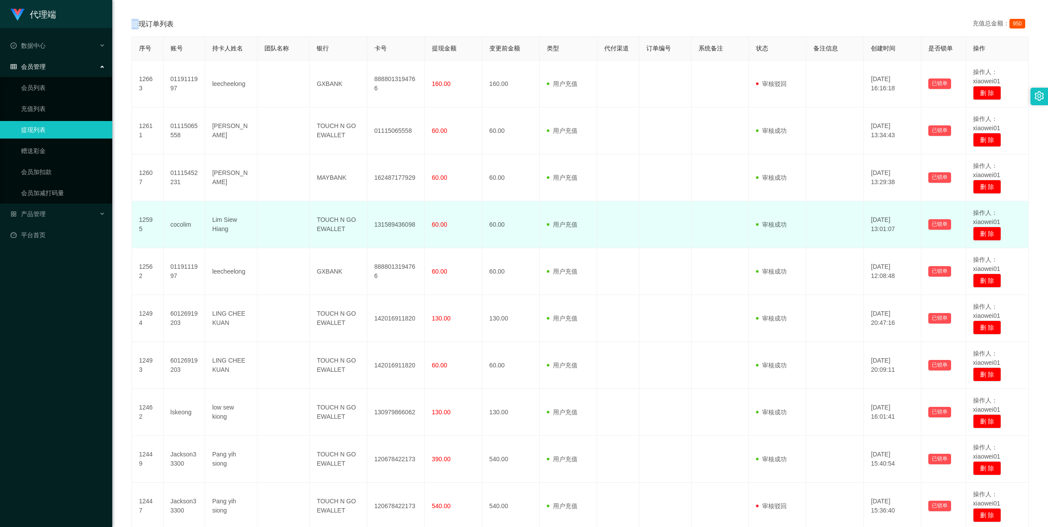
scroll to position [164, 0]
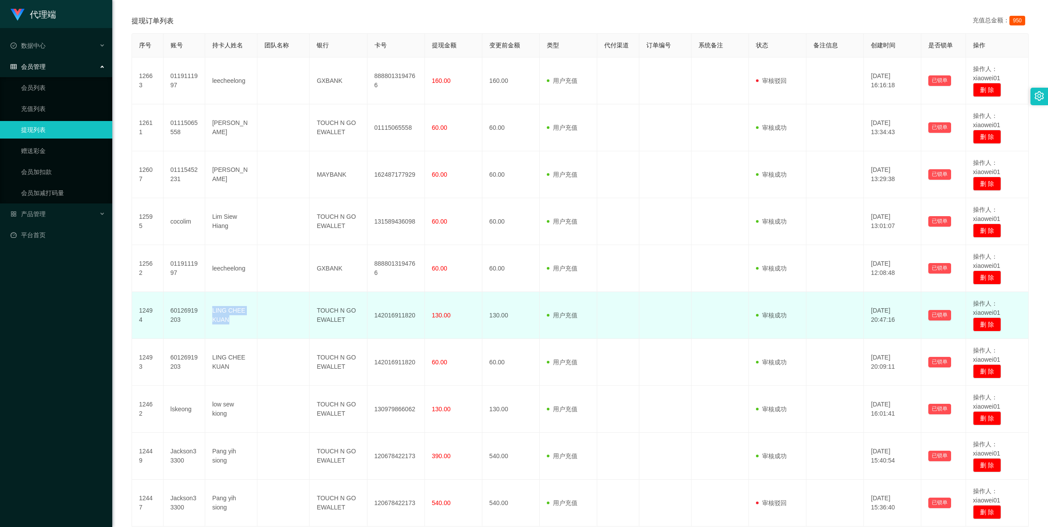
drag, startPoint x: 209, startPoint y: 310, endPoint x: 246, endPoint y: 325, distance: 40.1
click at [246, 325] on td "LING CHEE KUAN" at bounding box center [231, 315] width 52 height 47
copy td "LING CHEE KUAN"
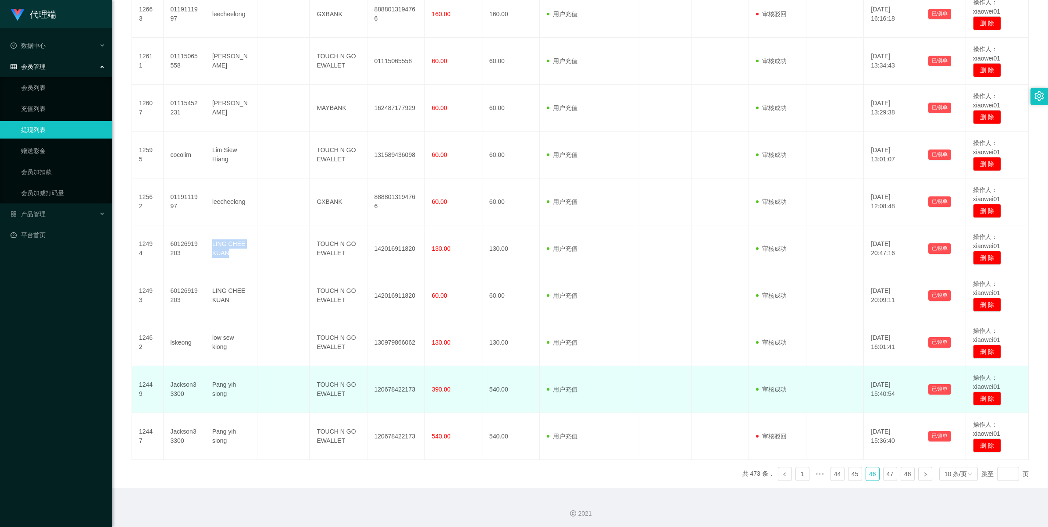
scroll to position [234, 0]
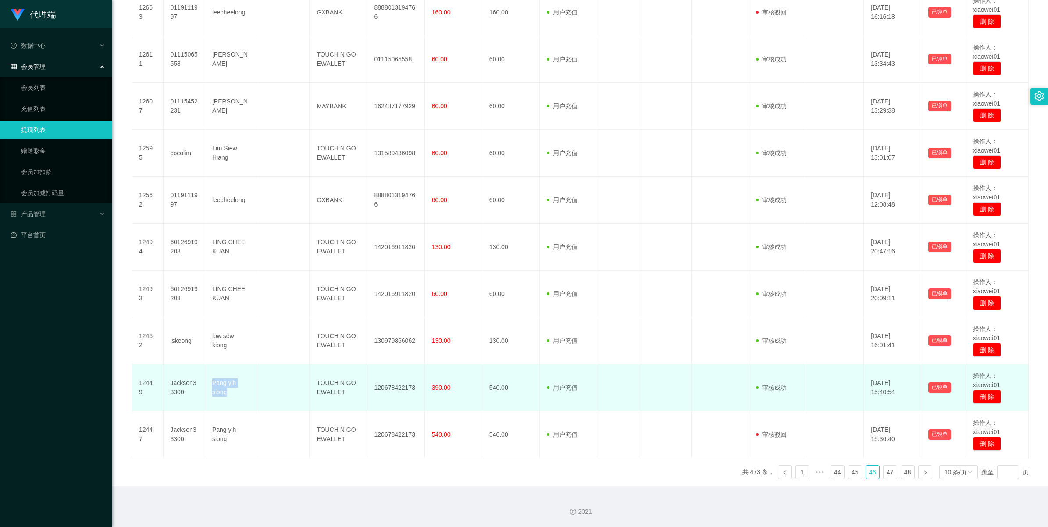
drag, startPoint x: 210, startPoint y: 381, endPoint x: 238, endPoint y: 391, distance: 29.1
click at [238, 391] on td "Pang yih siong" at bounding box center [231, 387] width 52 height 47
copy td "Pang yih siong"
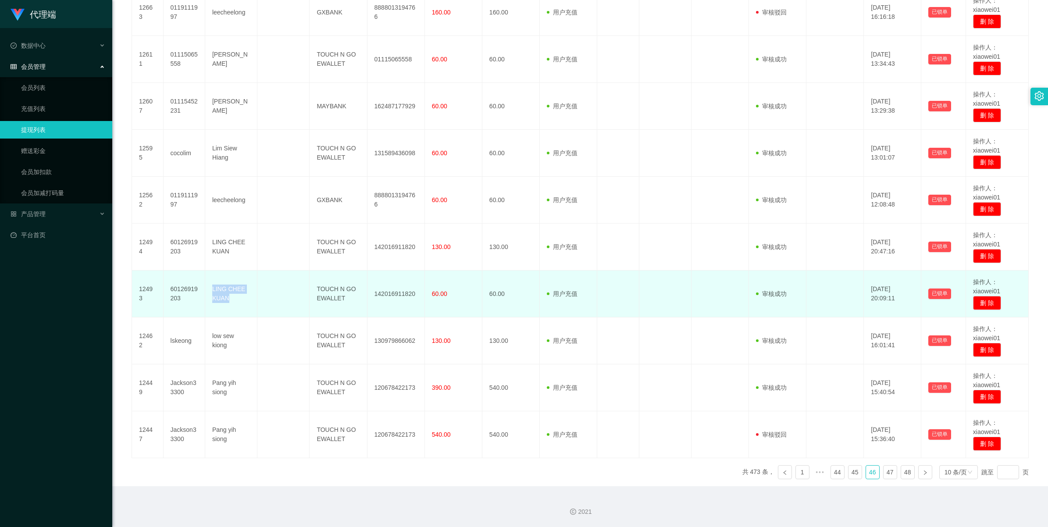
drag, startPoint x: 212, startPoint y: 288, endPoint x: 237, endPoint y: 295, distance: 26.2
click at [237, 295] on td "LING CHEE KUAN" at bounding box center [231, 293] width 52 height 47
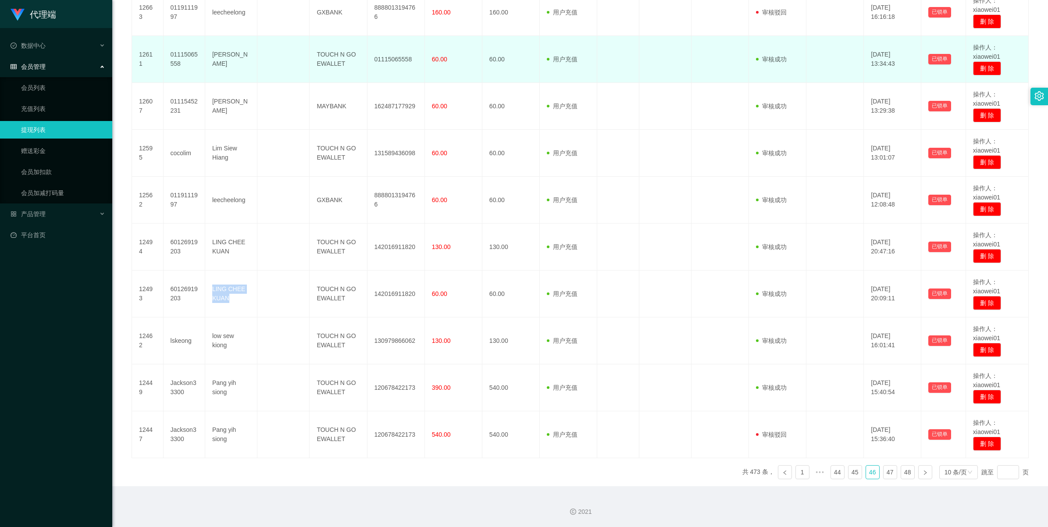
copy td "LING CHEE KUAN"
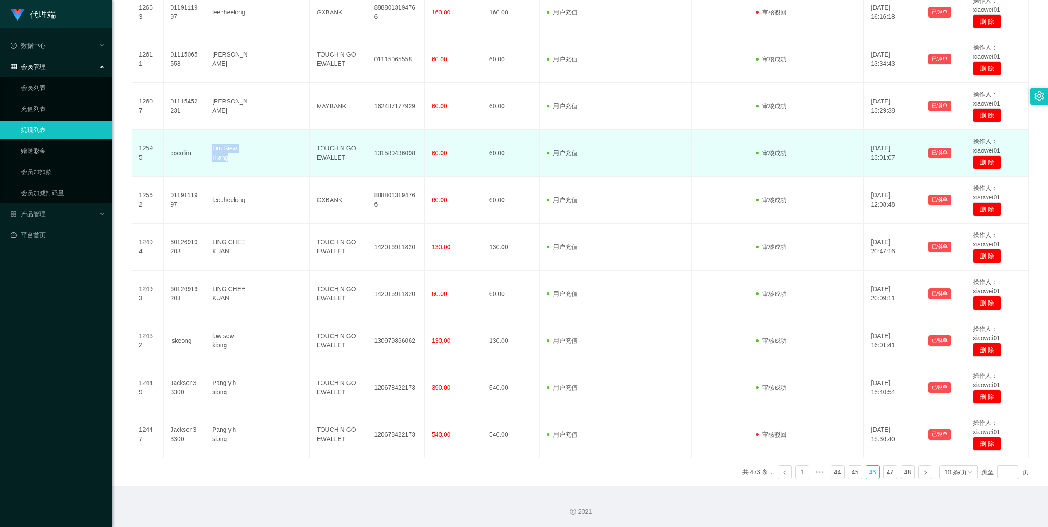
drag, startPoint x: 210, startPoint y: 148, endPoint x: 240, endPoint y: 155, distance: 30.2
click at [240, 155] on td "Lim Siew Hiang" at bounding box center [231, 153] width 52 height 47
copy td "Lim Siew Hiang"
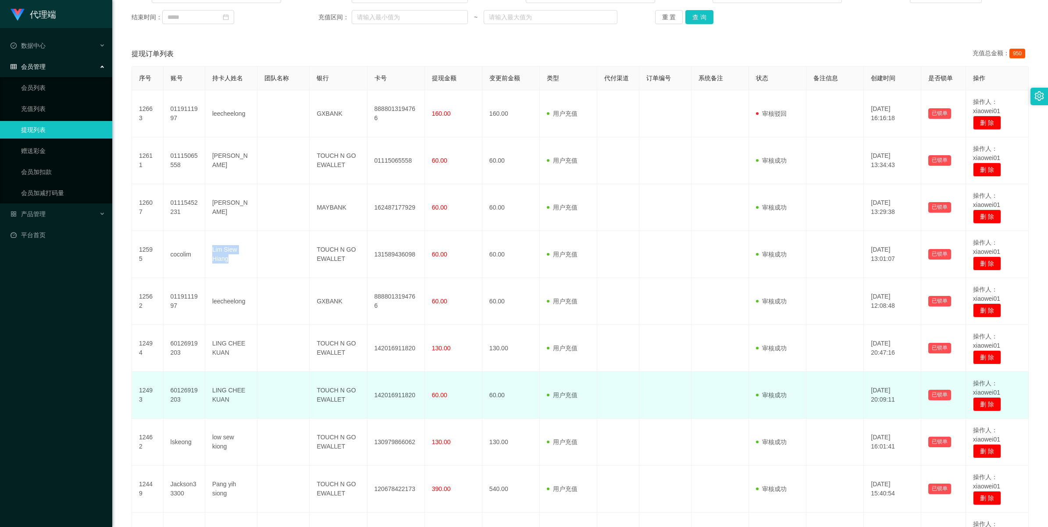
scroll to position [124, 0]
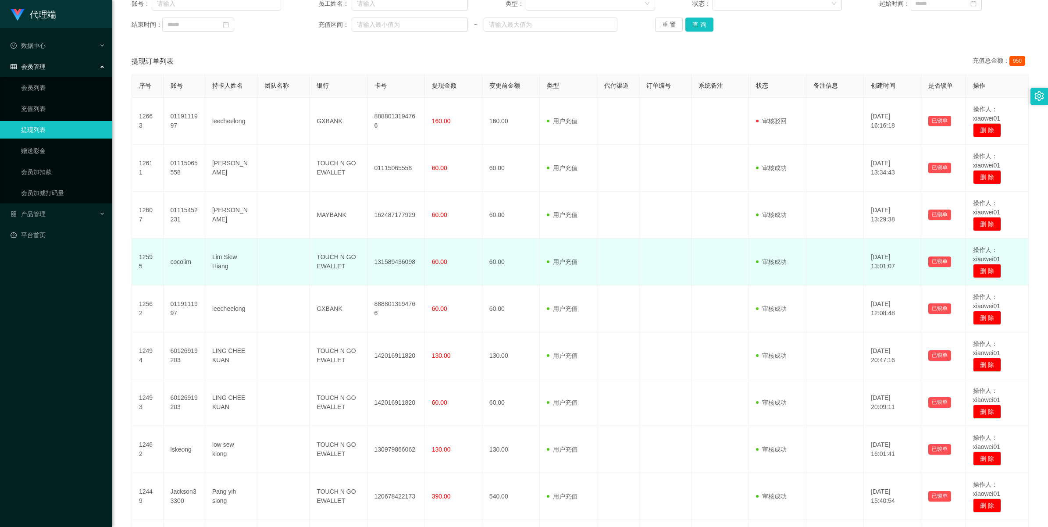
click at [387, 263] on td "131589436098" at bounding box center [395, 261] width 57 height 47
copy td "131589436098"
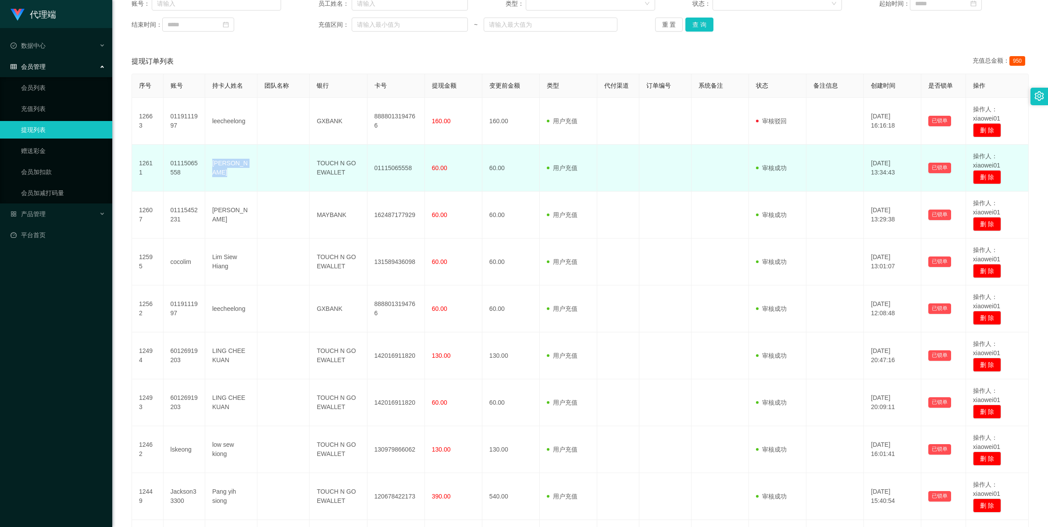
drag, startPoint x: 210, startPoint y: 163, endPoint x: 246, endPoint y: 169, distance: 36.5
click at [246, 169] on td "Ong Ching Yen" at bounding box center [231, 168] width 52 height 47
copy td "Ong Ching Yen"
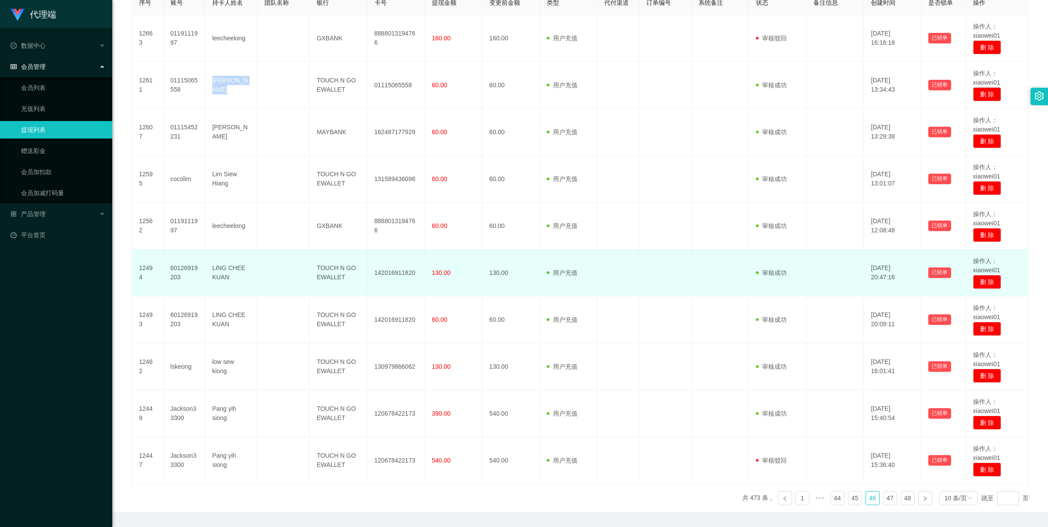
scroll to position [234, 0]
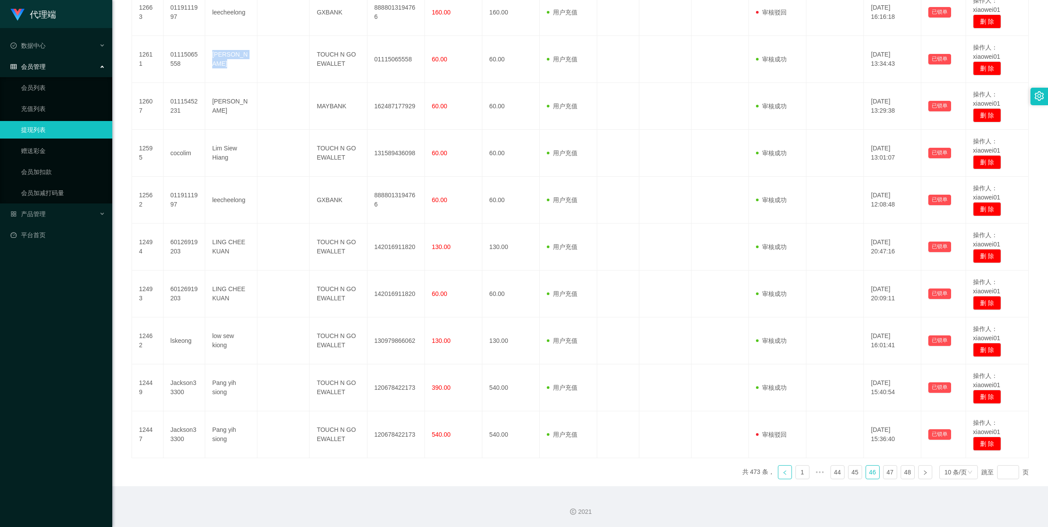
click at [785, 472] on link at bounding box center [785, 472] width 14 height 14
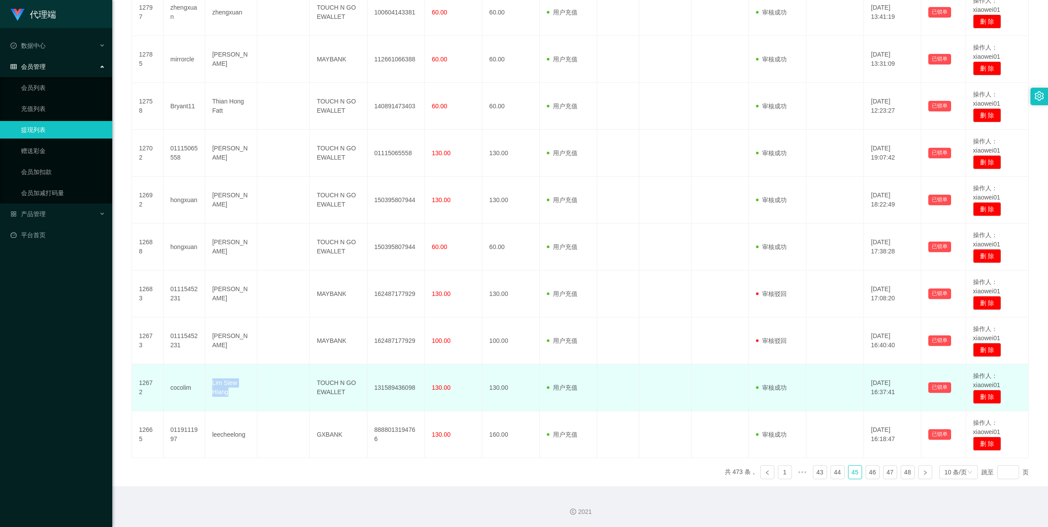
drag, startPoint x: 213, startPoint y: 386, endPoint x: 254, endPoint y: 393, distance: 42.2
click at [254, 393] on td "Lim Siew Hiang" at bounding box center [231, 387] width 52 height 47
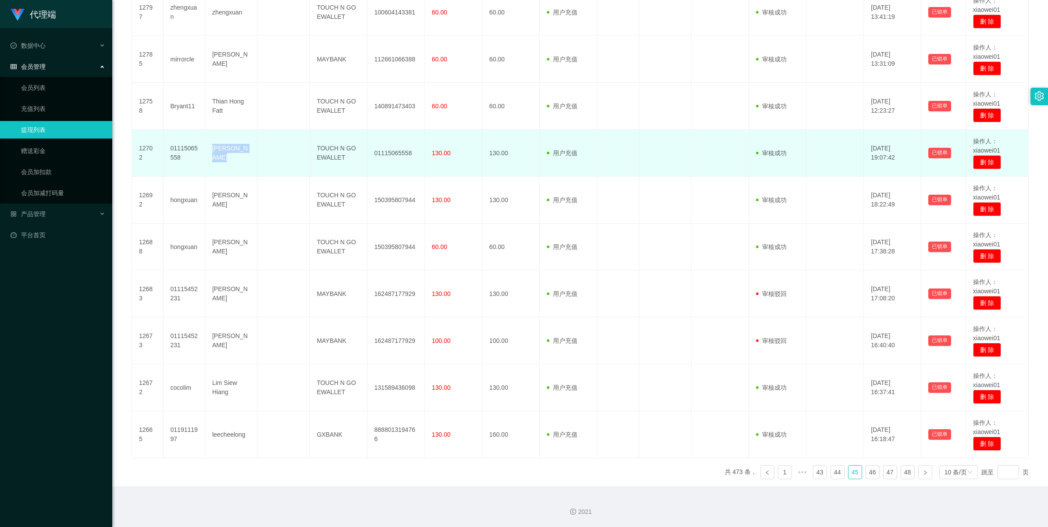
drag, startPoint x: 207, startPoint y: 149, endPoint x: 244, endPoint y: 163, distance: 39.7
click at [244, 163] on td "Ong Ching Yen" at bounding box center [231, 153] width 52 height 47
copy td "Ong Ching Yen"
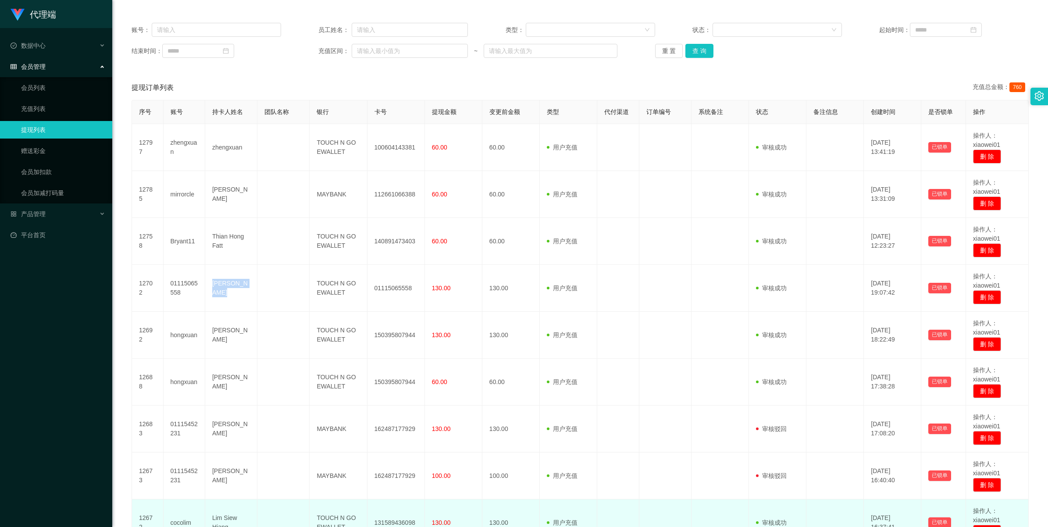
scroll to position [69, 0]
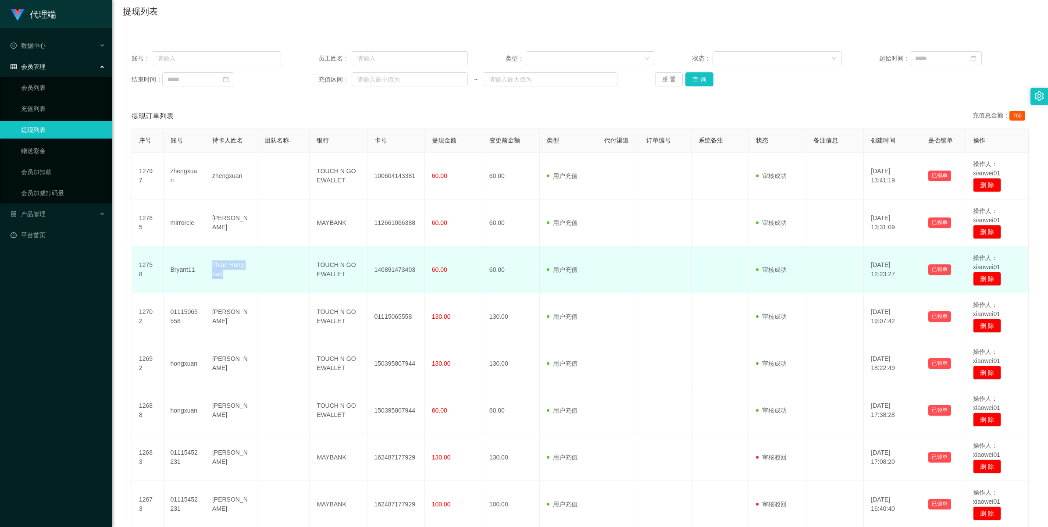
drag, startPoint x: 206, startPoint y: 263, endPoint x: 243, endPoint y: 275, distance: 39.0
click at [243, 275] on td "Thian Hong Fatt" at bounding box center [231, 269] width 52 height 47
copy td "Thian Hong Fatt"
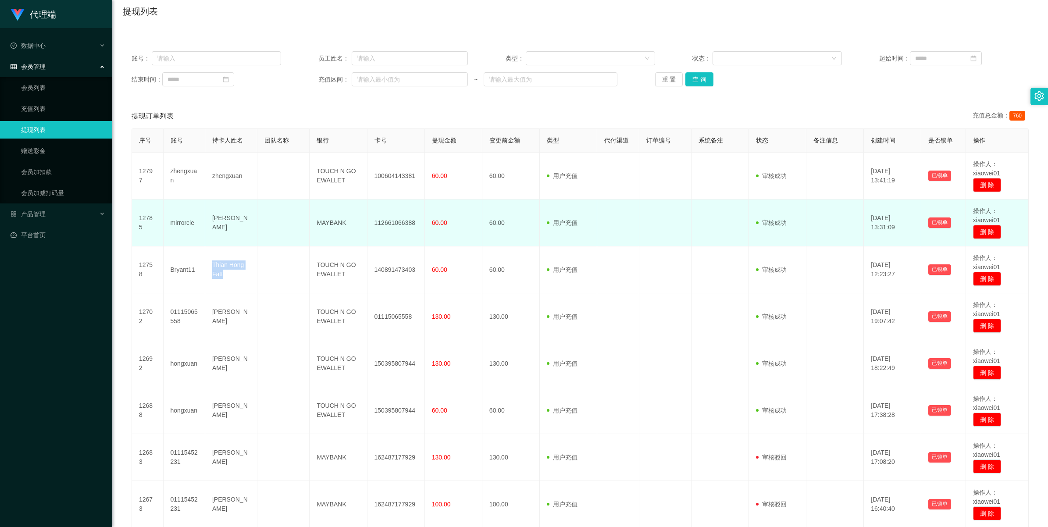
drag, startPoint x: 211, startPoint y: 218, endPoint x: 250, endPoint y: 228, distance: 40.2
click at [250, 228] on td "Liew Yeong Yeow" at bounding box center [231, 222] width 52 height 47
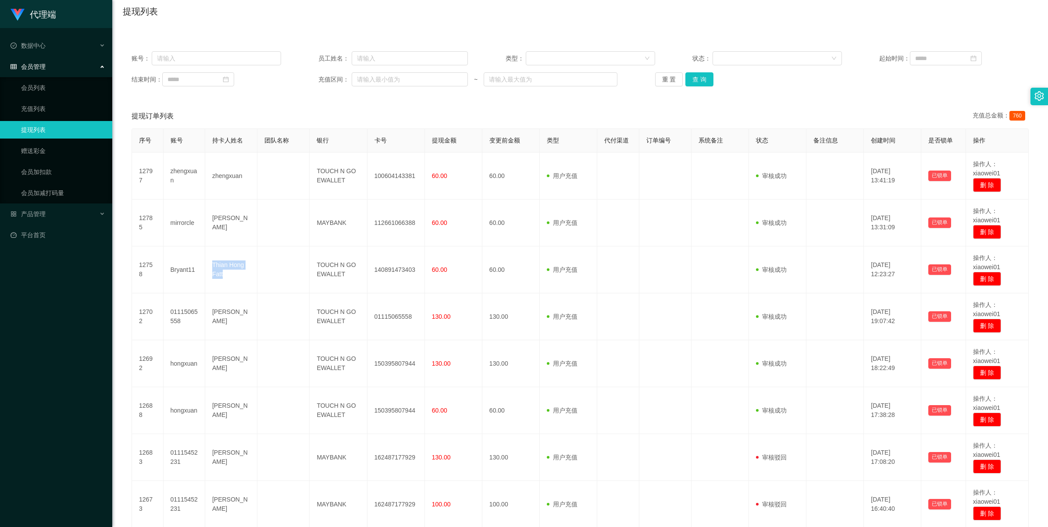
copy td "Liew Yeong Yeow"
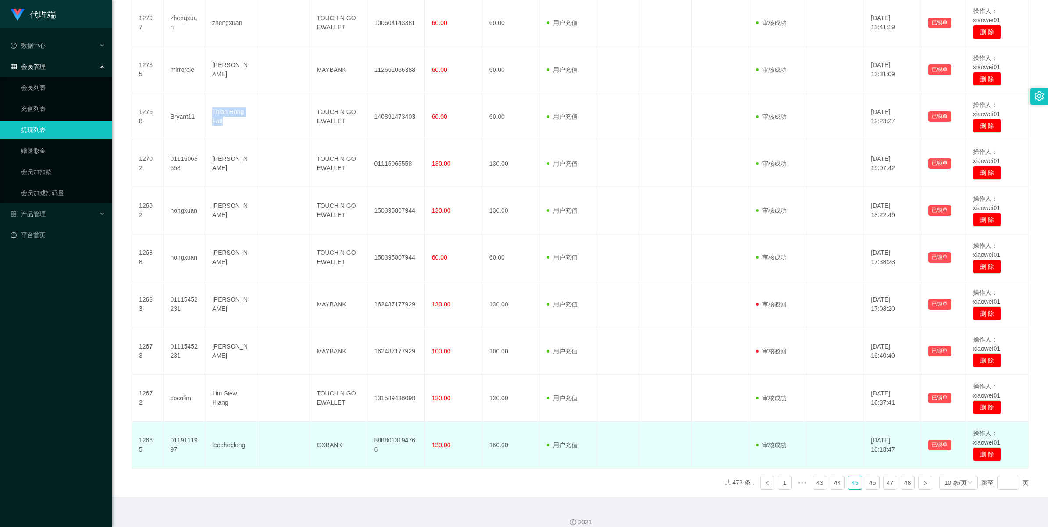
scroll to position [234, 0]
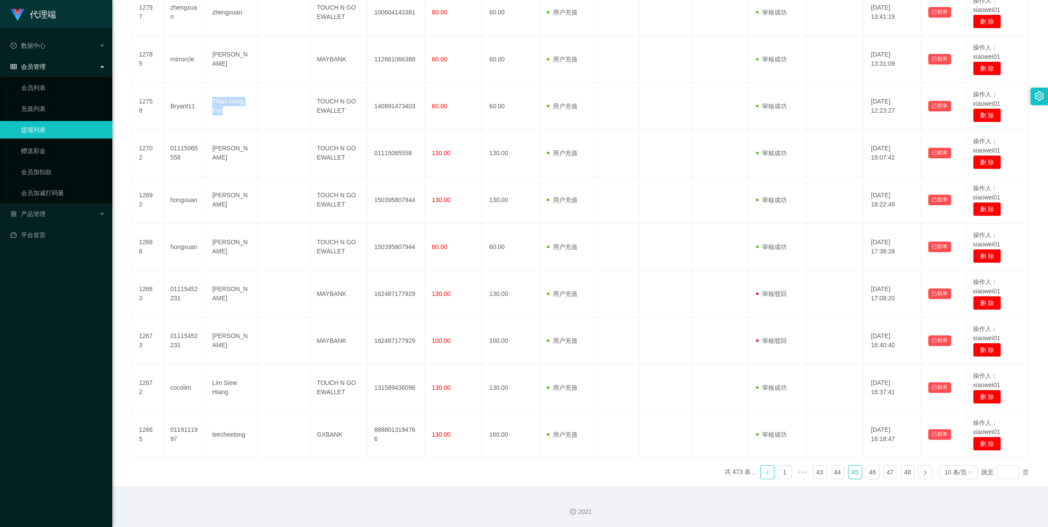
click at [765, 470] on icon "图标: left" at bounding box center [767, 472] width 5 height 5
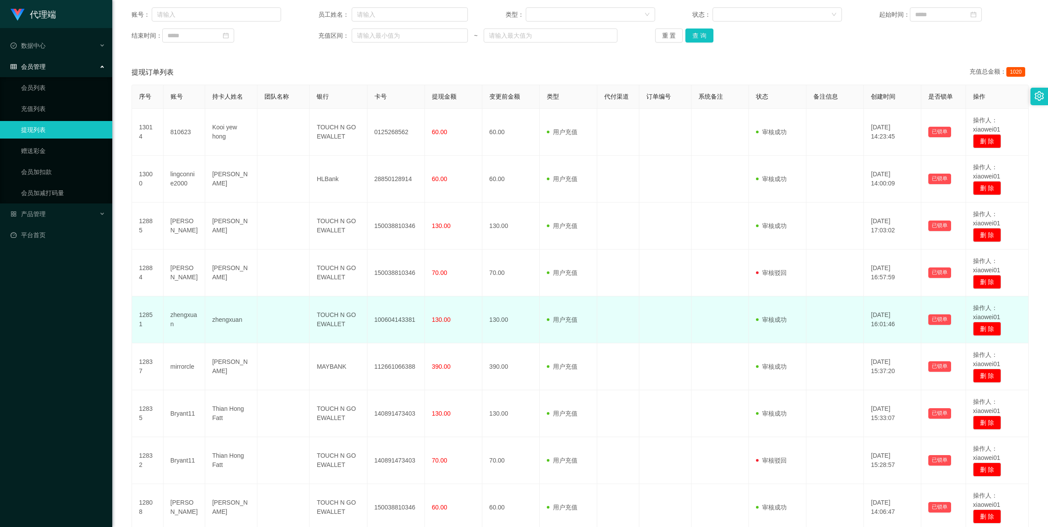
scroll to position [124, 0]
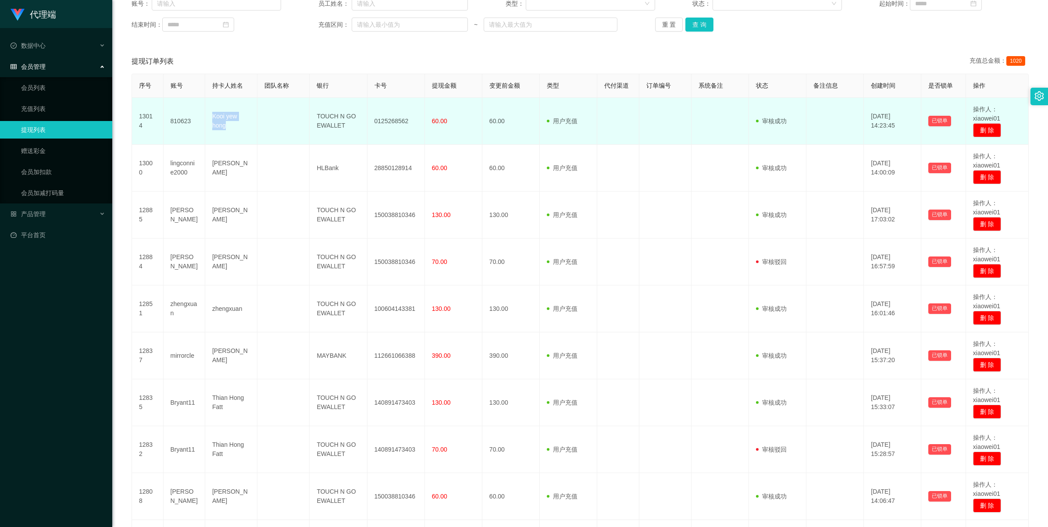
drag, startPoint x: 207, startPoint y: 115, endPoint x: 249, endPoint y: 125, distance: 42.9
click at [249, 125] on td "Kooi yew hong" at bounding box center [231, 121] width 52 height 47
copy td "Kooi yew hong"
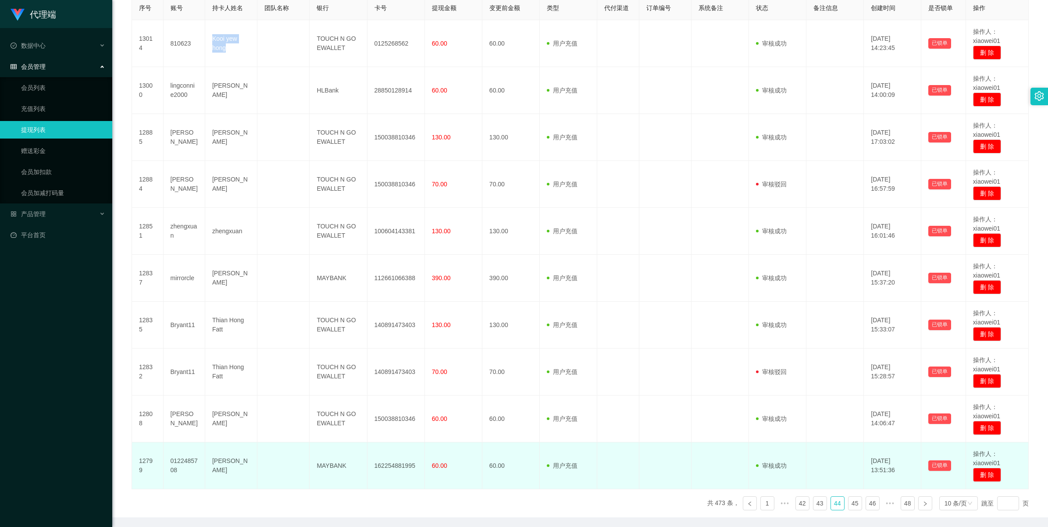
scroll to position [234, 0]
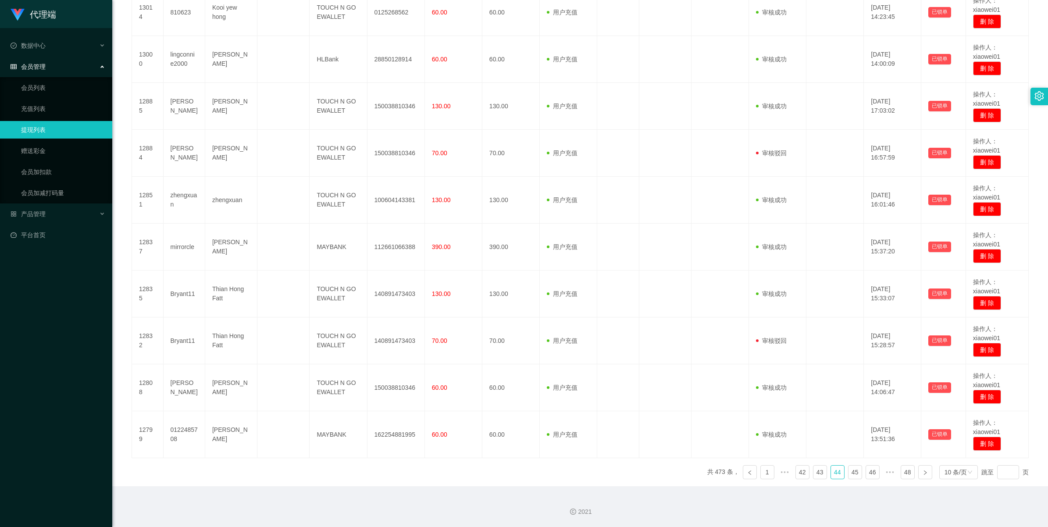
click at [805, 472] on ul "共 473 条， 1 ••• 42 43 44 45 46 ••• 48 10 条/页 跳至 页" at bounding box center [868, 472] width 322 height 14
click at [801, 473] on link "42" at bounding box center [802, 472] width 13 height 13
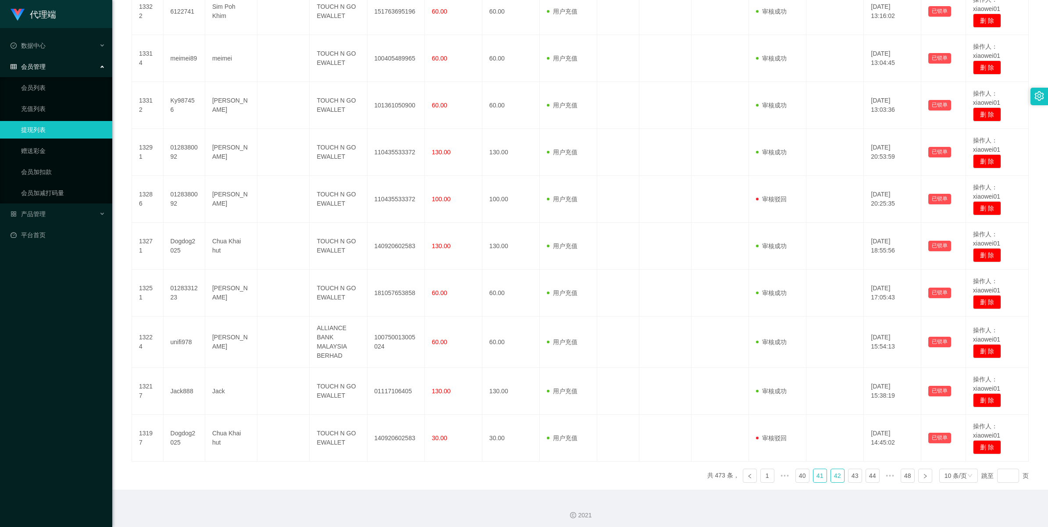
click at [818, 480] on link "41" at bounding box center [819, 475] width 13 height 13
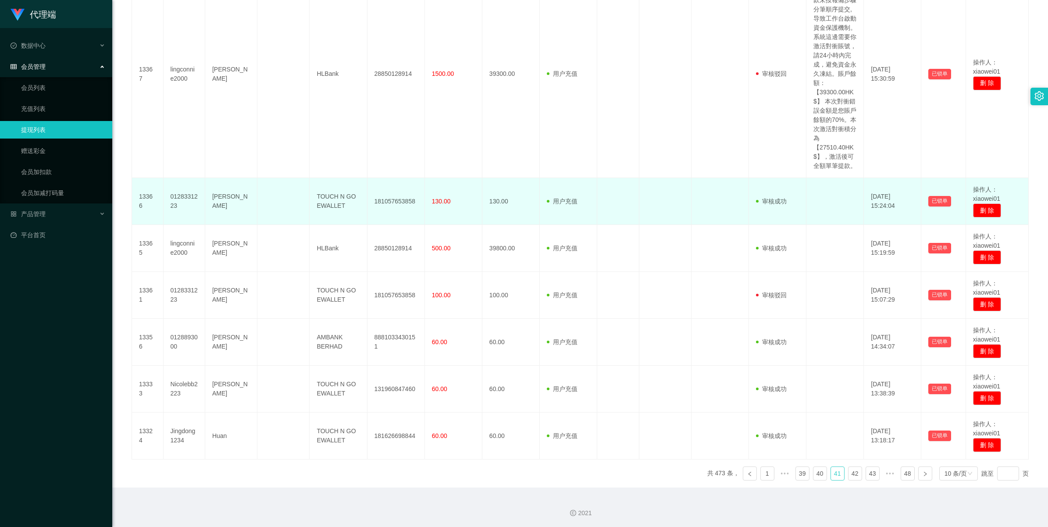
scroll to position [422, 0]
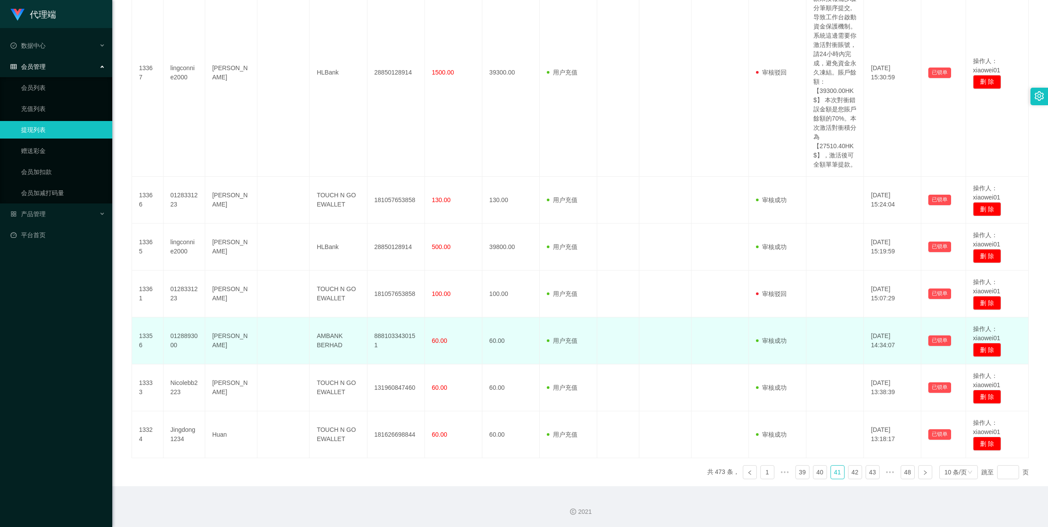
drag, startPoint x: 203, startPoint y: 335, endPoint x: 242, endPoint y: 351, distance: 42.3
click at [242, 351] on tr "13356 0128893000 Andy Chong Soh Ming AMBANK BERHAD 8881033430151 60.00 60.00 用户…" at bounding box center [580, 340] width 897 height 47
click at [242, 351] on td "Andy Chong Soh Ming" at bounding box center [231, 340] width 52 height 47
drag, startPoint x: 210, startPoint y: 331, endPoint x: 248, endPoint y: 342, distance: 38.8
click at [248, 342] on td "Andy Chong Soh Ming" at bounding box center [231, 340] width 52 height 47
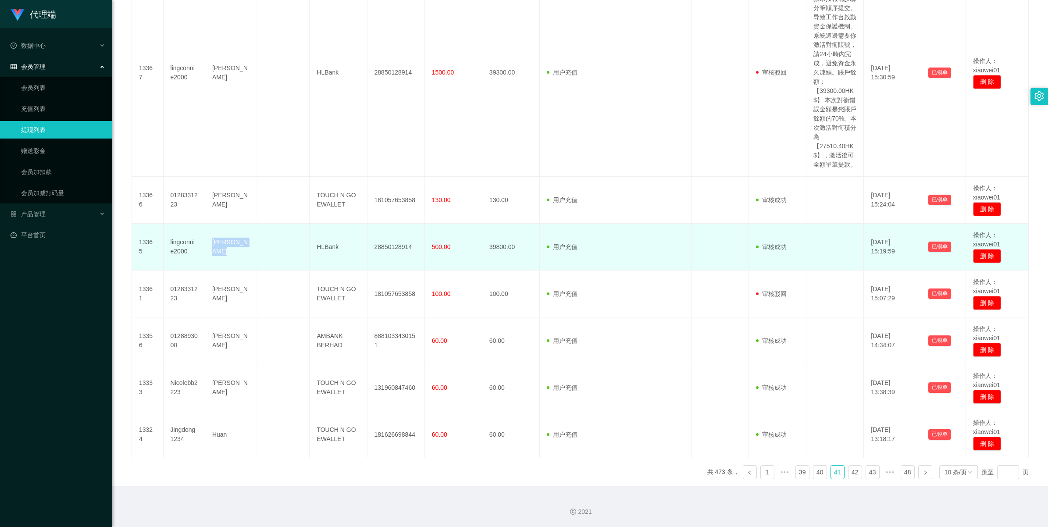
drag, startPoint x: 209, startPoint y: 244, endPoint x: 270, endPoint y: 252, distance: 61.9
click at [270, 252] on tr "13365 lingconnie2000 Ling Swee Lin HLBank 28850128914 500.00 39800.00 用户充值 人工扣款…" at bounding box center [580, 247] width 897 height 47
click at [387, 247] on td "28850128914" at bounding box center [395, 247] width 57 height 47
